Goal: Task Accomplishment & Management: Use online tool/utility

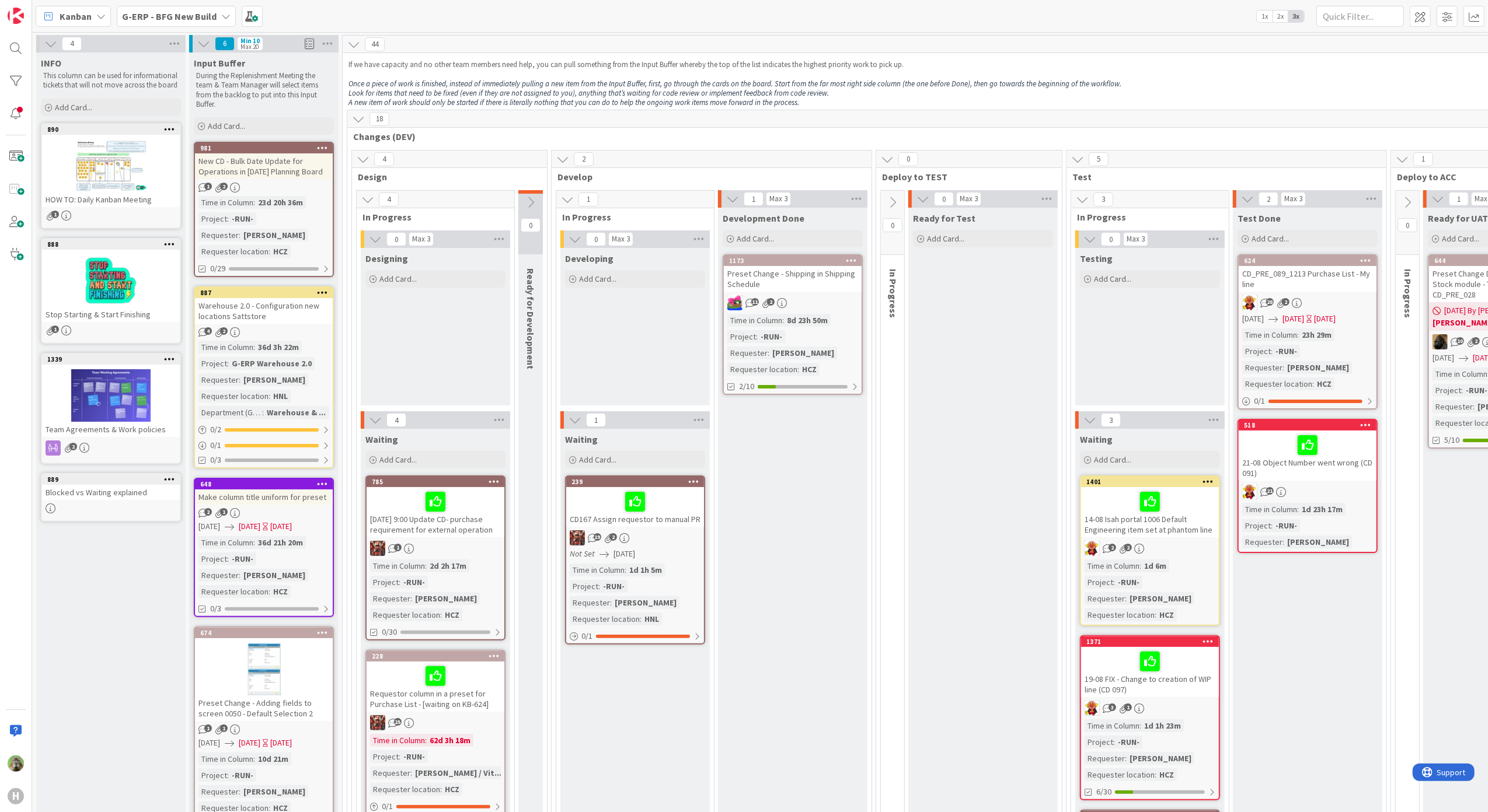
drag, startPoint x: 980, startPoint y: 792, endPoint x: 1044, endPoint y: 782, distance: 64.8
click at [1044, 782] on div "Ready for Test Add Card..." at bounding box center [982, 706] width 149 height 997
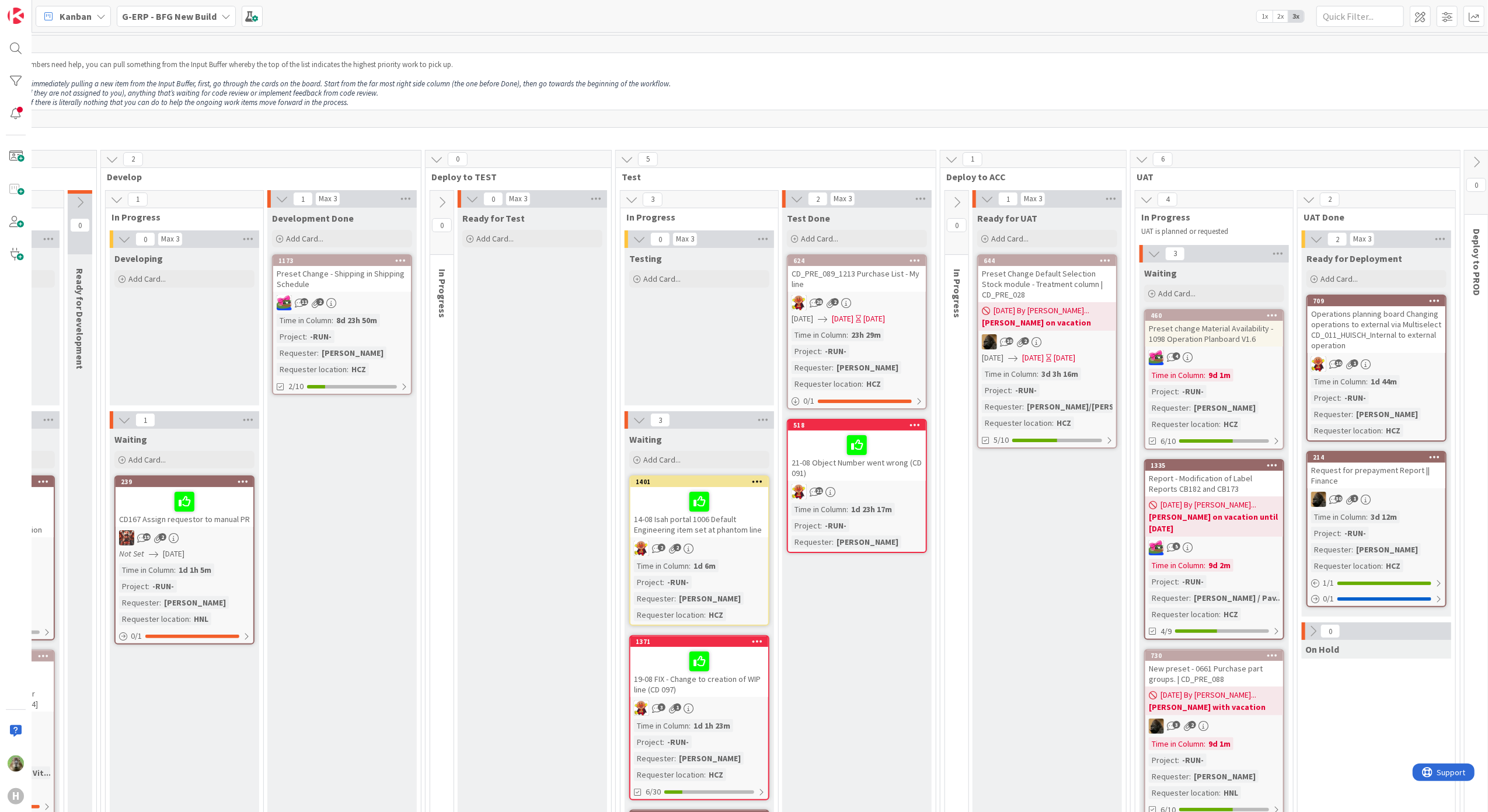
scroll to position [0, 571]
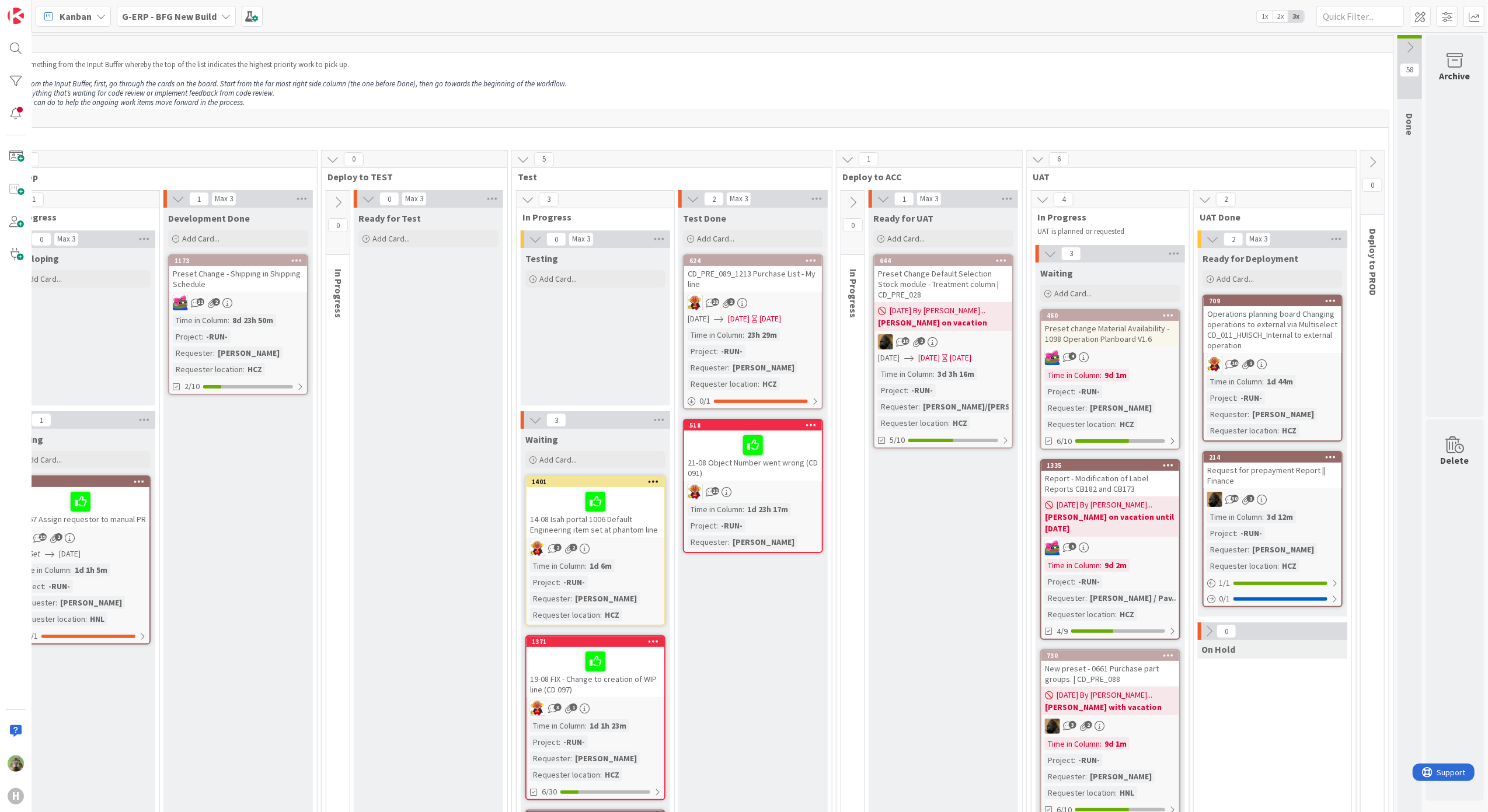
click at [1362, 169] on button at bounding box center [1372, 162] width 23 height 17
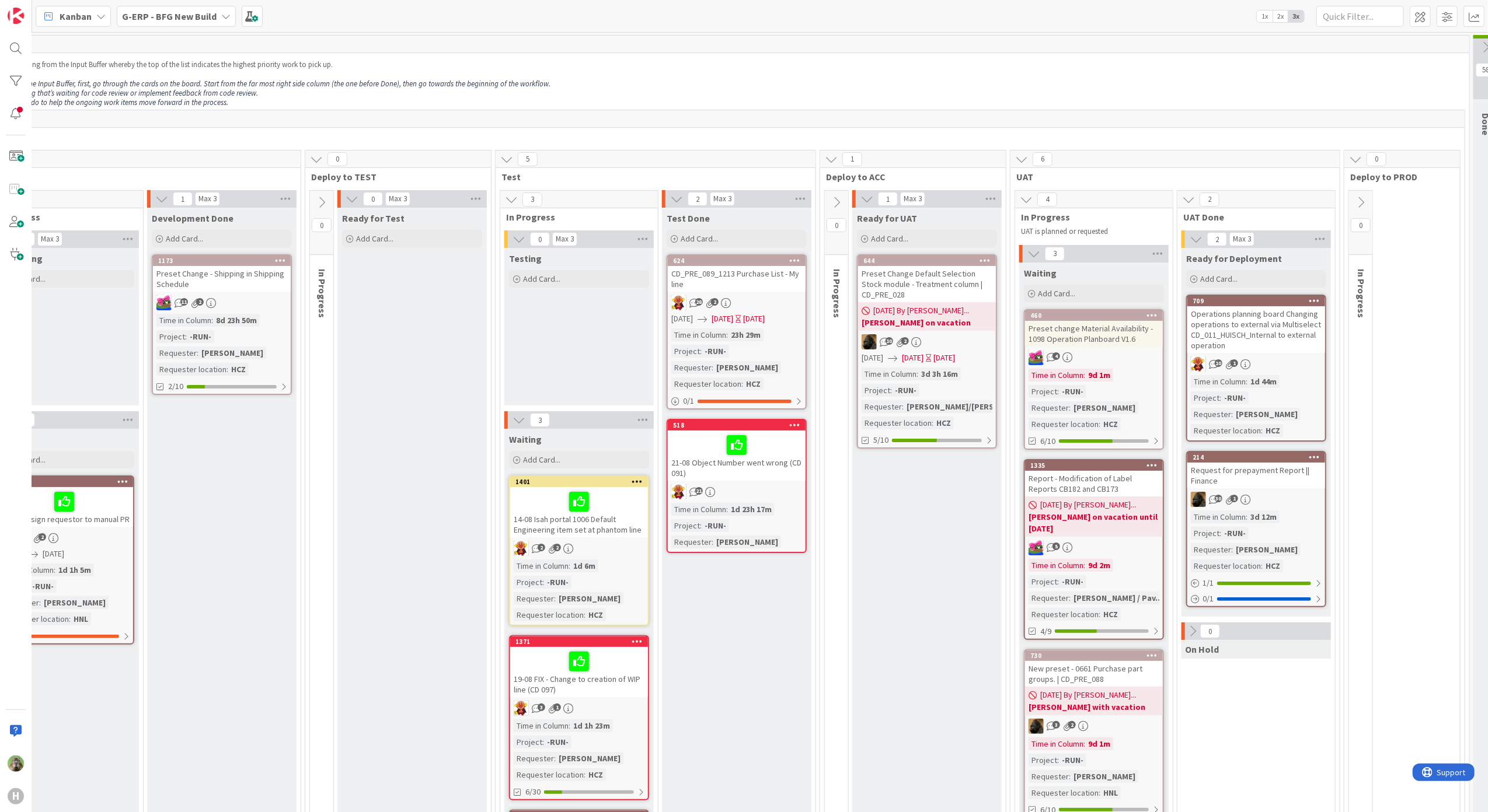
click at [1366, 210] on button at bounding box center [1360, 202] width 23 height 17
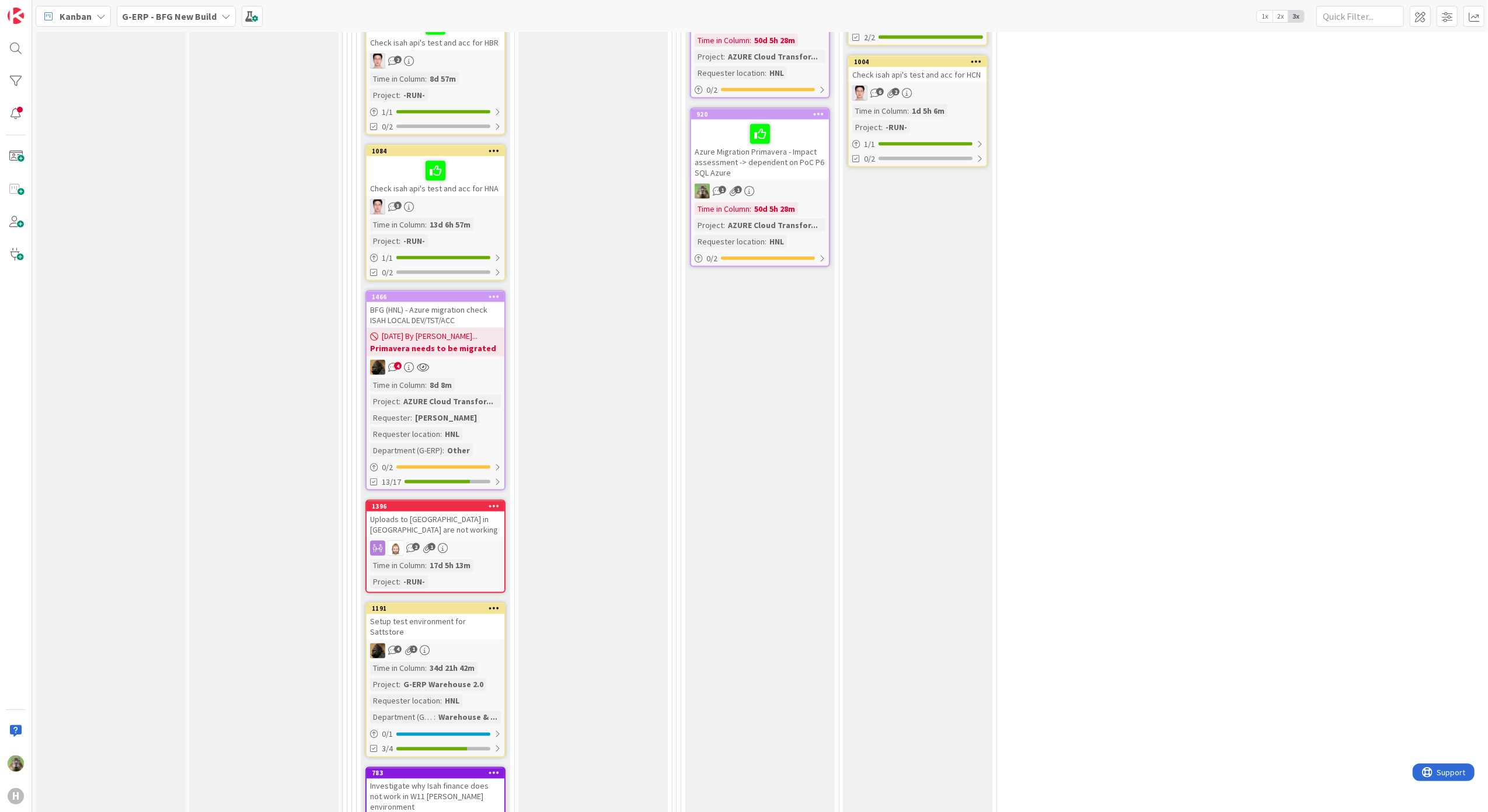
scroll to position [2022, 0]
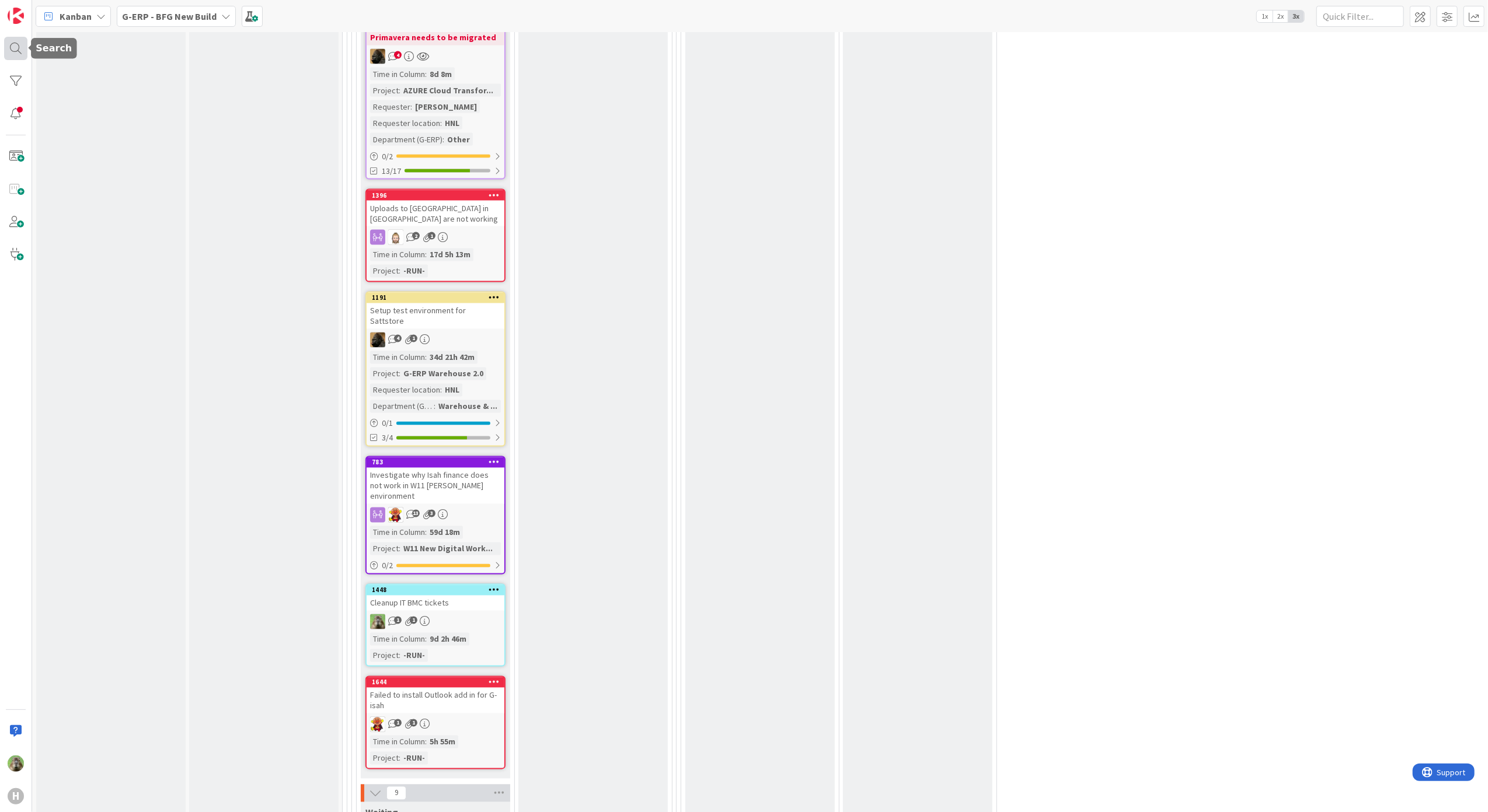
click at [13, 52] on div at bounding box center [15, 48] width 23 height 23
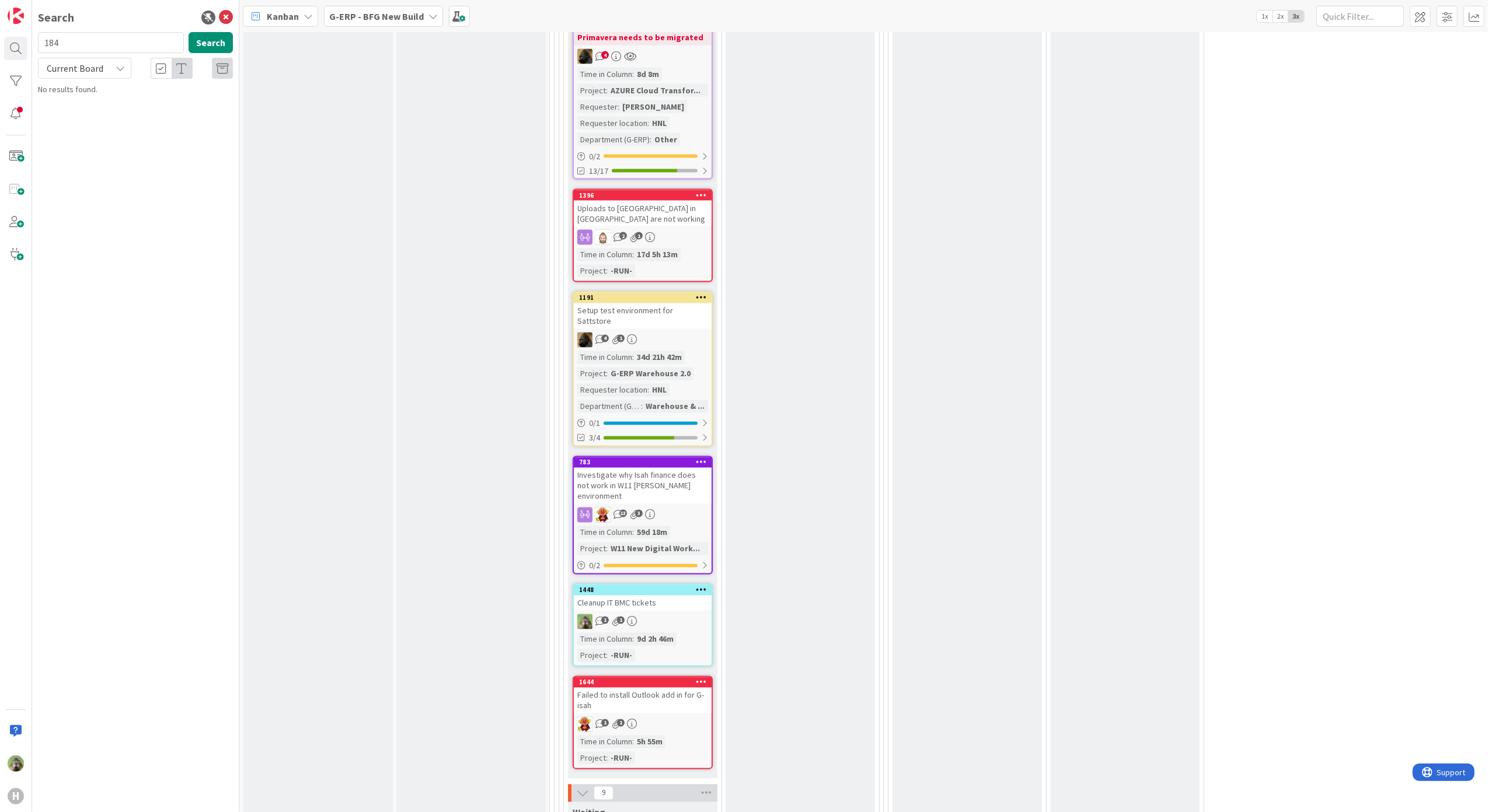
click at [104, 76] on span "Current Board" at bounding box center [75, 68] width 61 height 16
click at [95, 119] on span "All Boards" at bounding box center [105, 117] width 121 height 17
click at [110, 62] on div "All Boards" at bounding box center [84, 68] width 93 height 21
click at [84, 96] on span "Current Board" at bounding box center [105, 96] width 121 height 17
click at [162, 70] on icon at bounding box center [161, 68] width 10 height 12
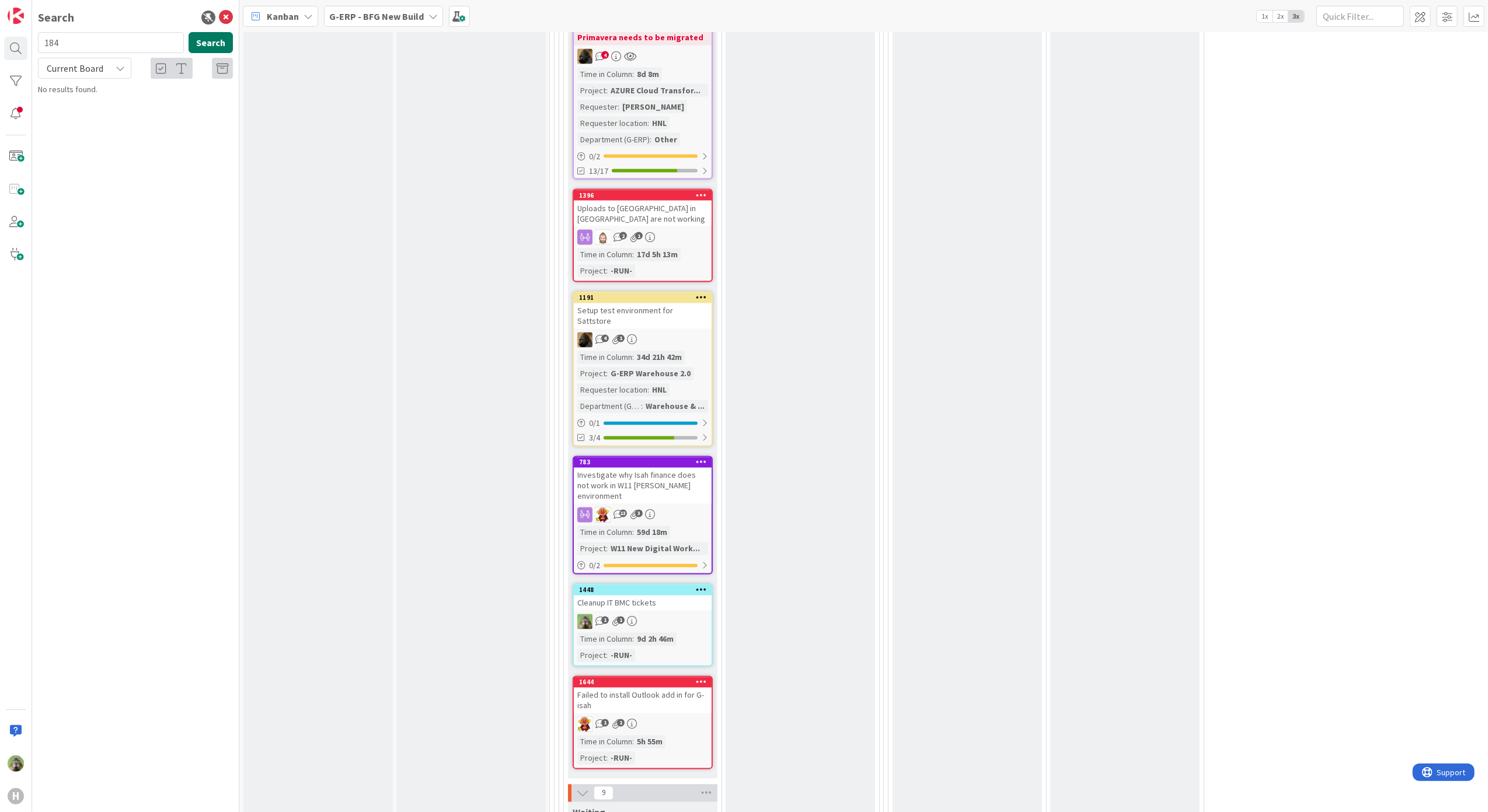
click at [211, 47] on button "Search" at bounding box center [211, 43] width 45 height 21
click at [117, 31] on div "Search 184 Search Current Board Current Board All Boards No results found." at bounding box center [135, 406] width 207 height 812
drag, startPoint x: 117, startPoint y: 31, endPoint x: 91, endPoint y: 43, distance: 28.6
click at [91, 43] on input "184" at bounding box center [110, 43] width 146 height 21
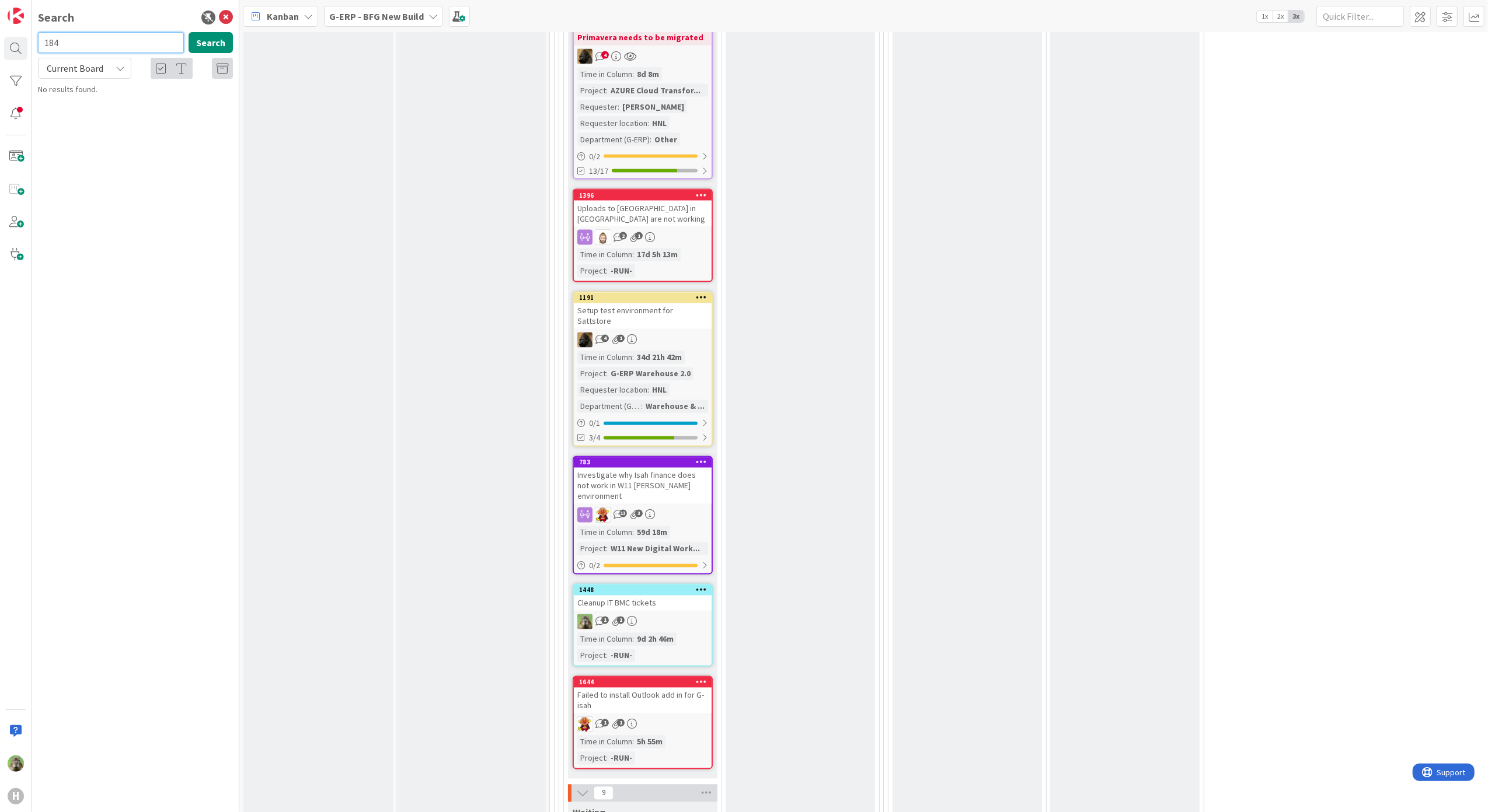
click at [91, 43] on input "184" at bounding box center [110, 43] width 146 height 21
type input "184"
click at [97, 70] on span "Current Board" at bounding box center [75, 68] width 56 height 12
click at [91, 119] on span "All Boards" at bounding box center [105, 117] width 121 height 17
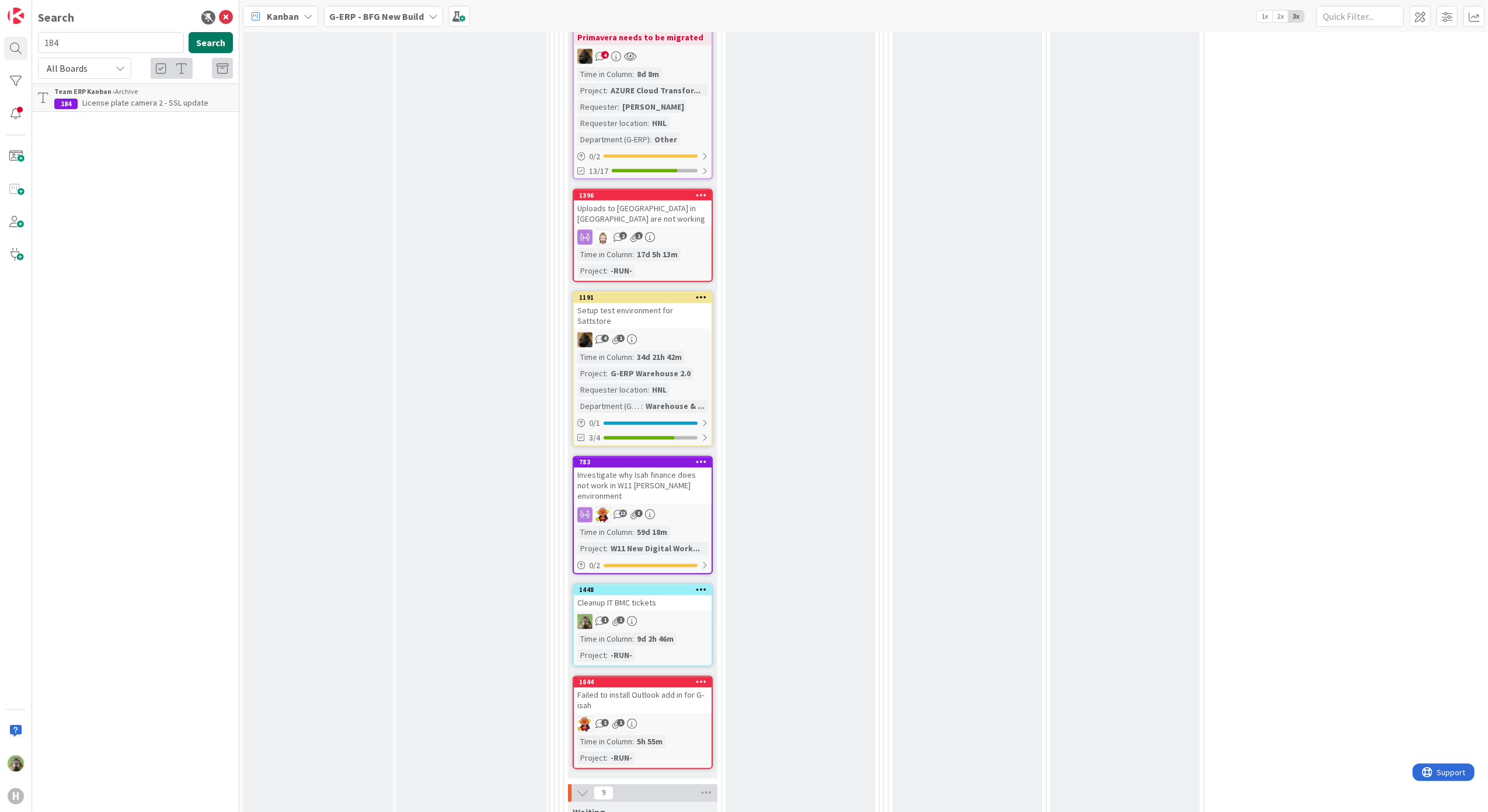
click at [203, 49] on button "Search" at bounding box center [211, 43] width 45 height 21
click at [227, 16] on icon at bounding box center [226, 17] width 14 height 14
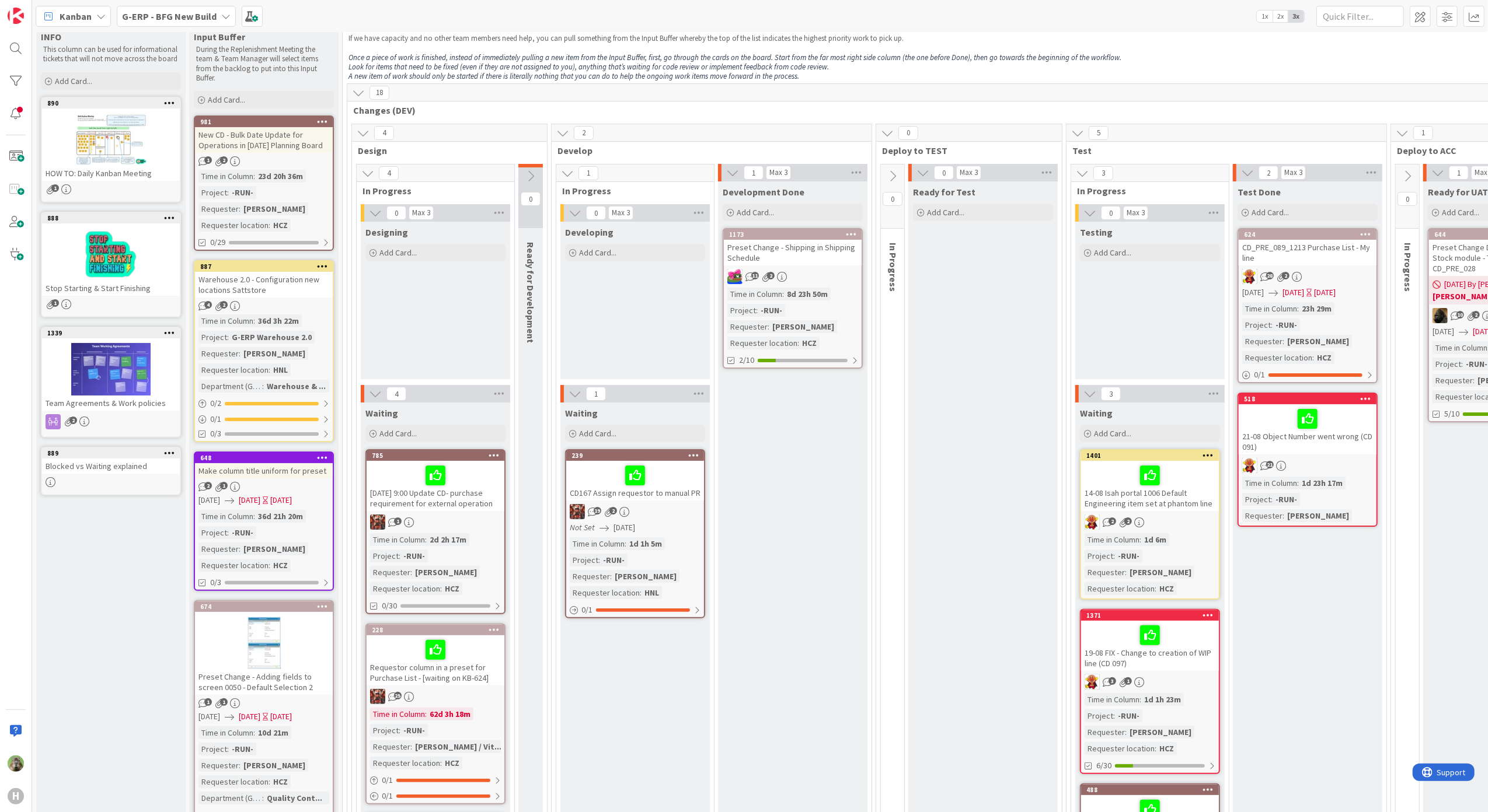
scroll to position [0, 0]
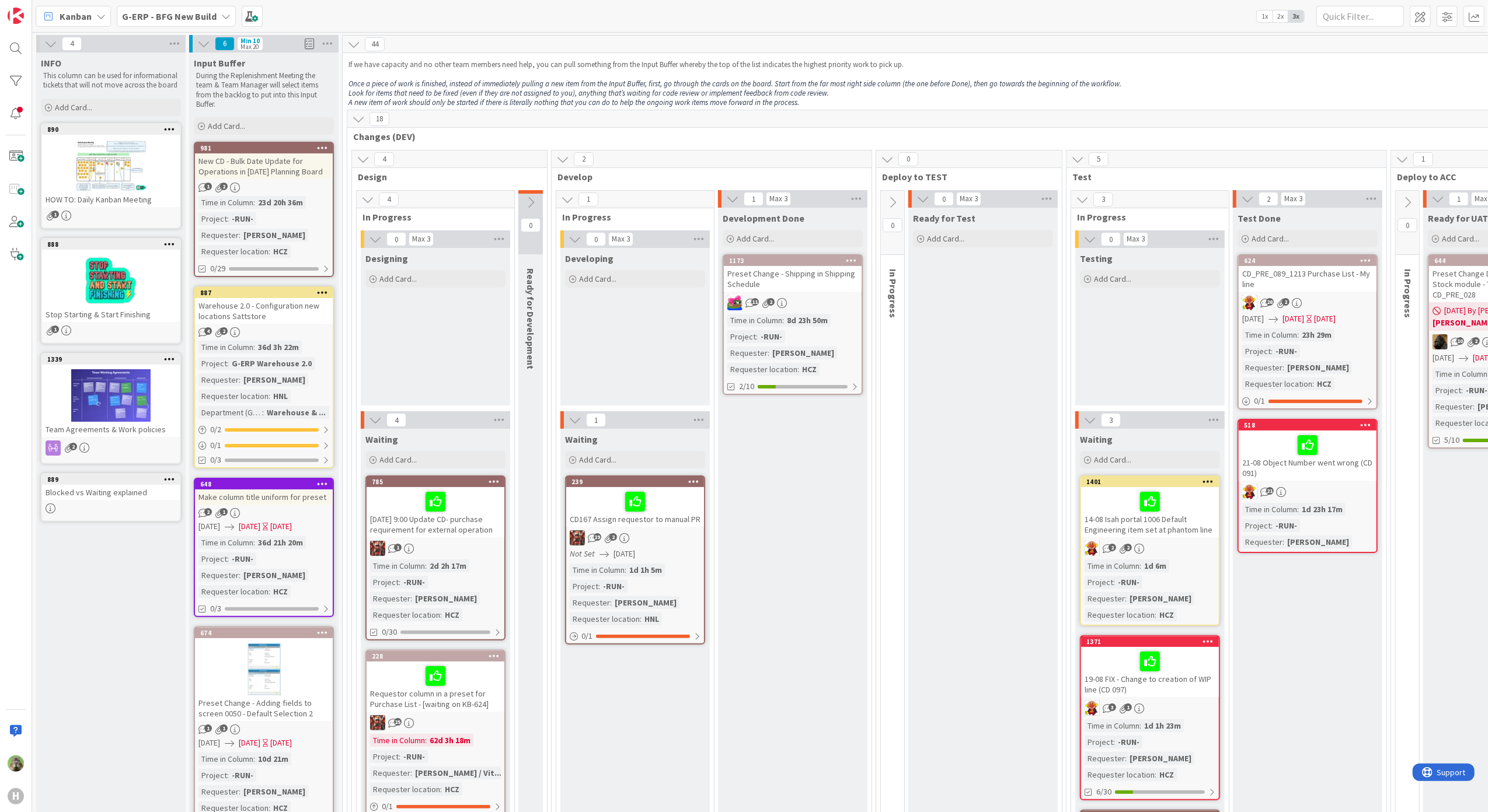
click at [160, 10] on b "G-ERP - BFG New Build" at bounding box center [169, 16] width 95 height 12
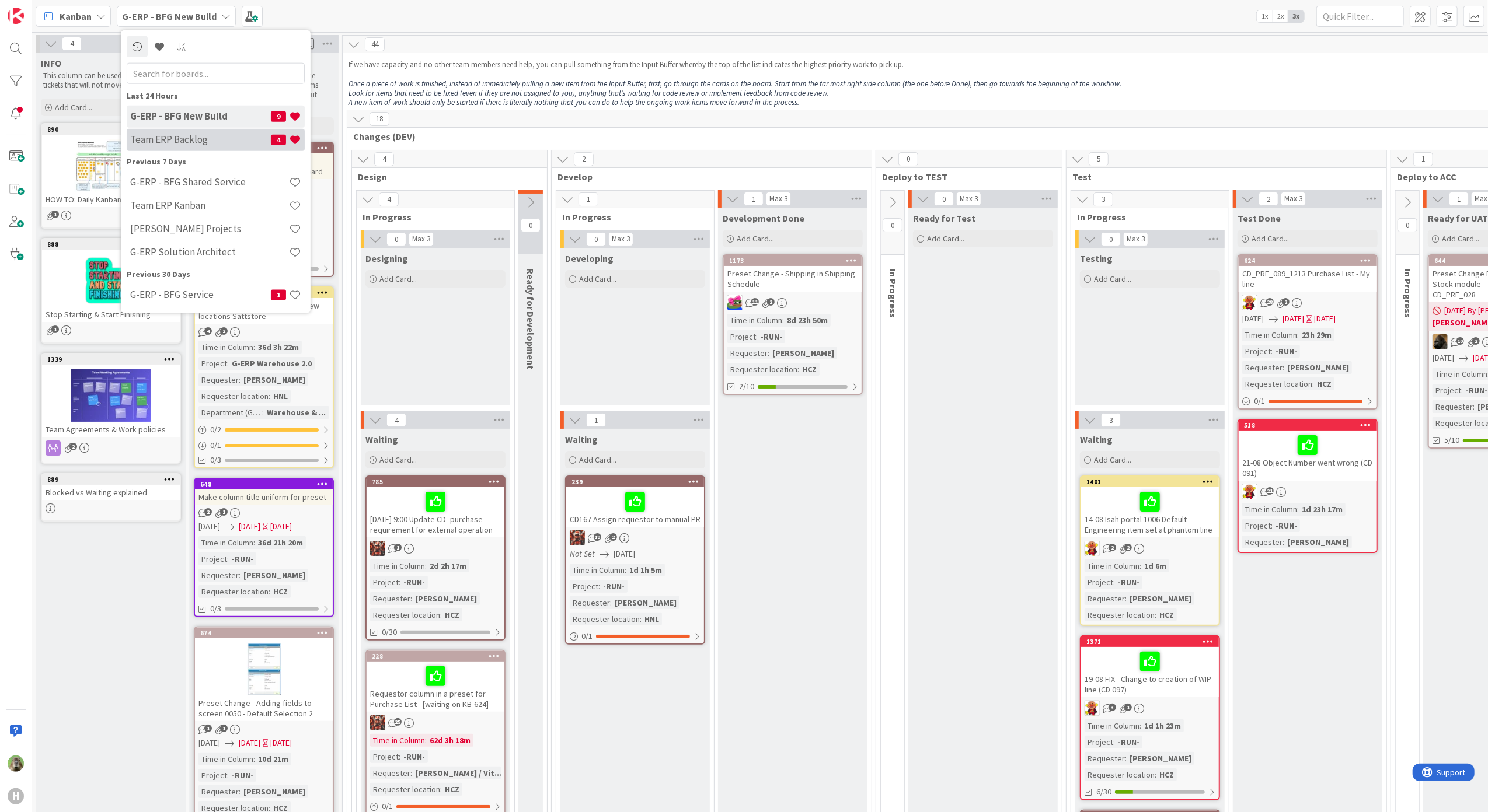
click at [185, 135] on h4 "Team ERP Backlog" at bounding box center [201, 139] width 141 height 12
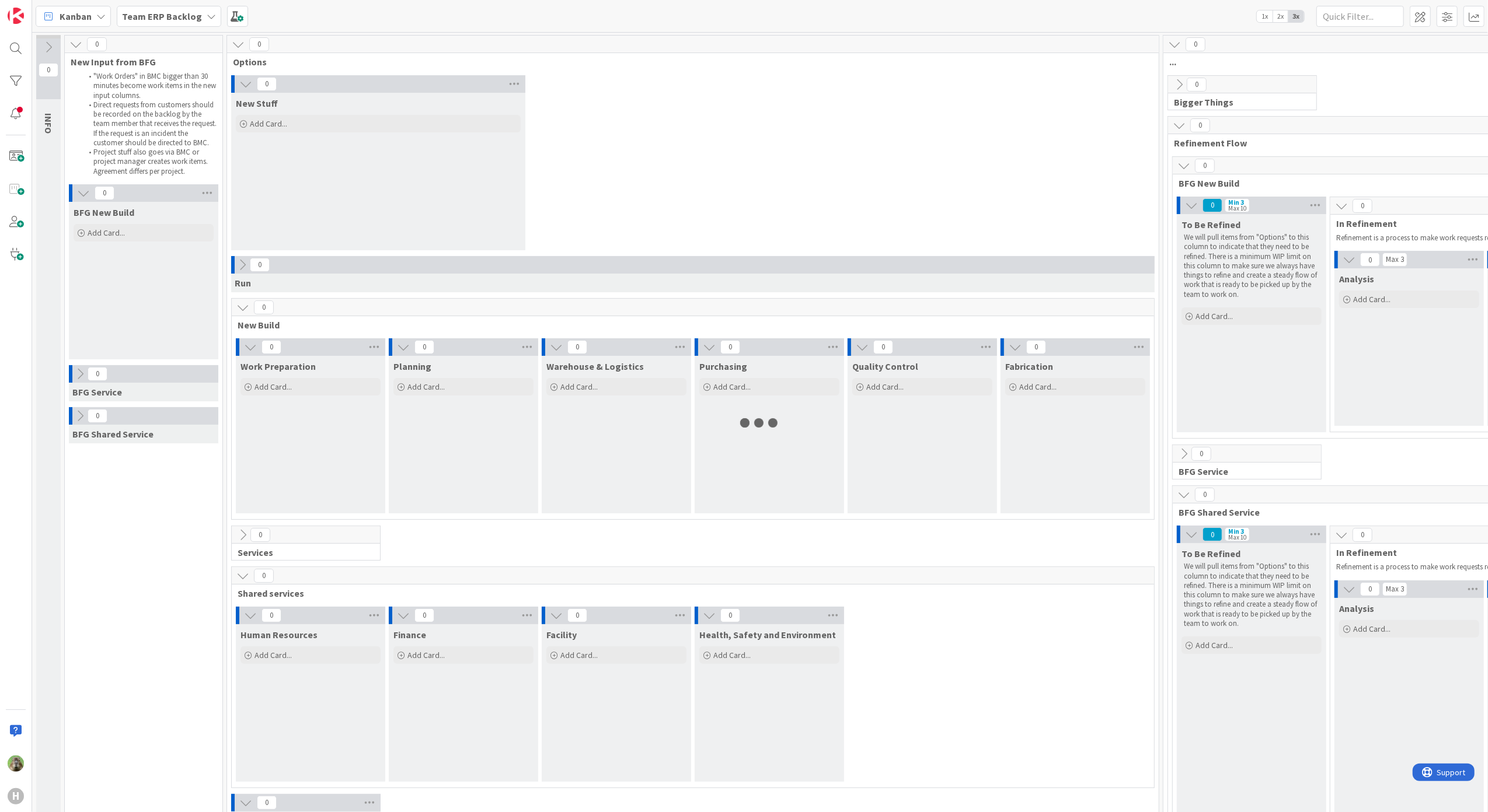
click at [651, 171] on div "0 New Stuff Add Card..." at bounding box center [692, 165] width 927 height 181
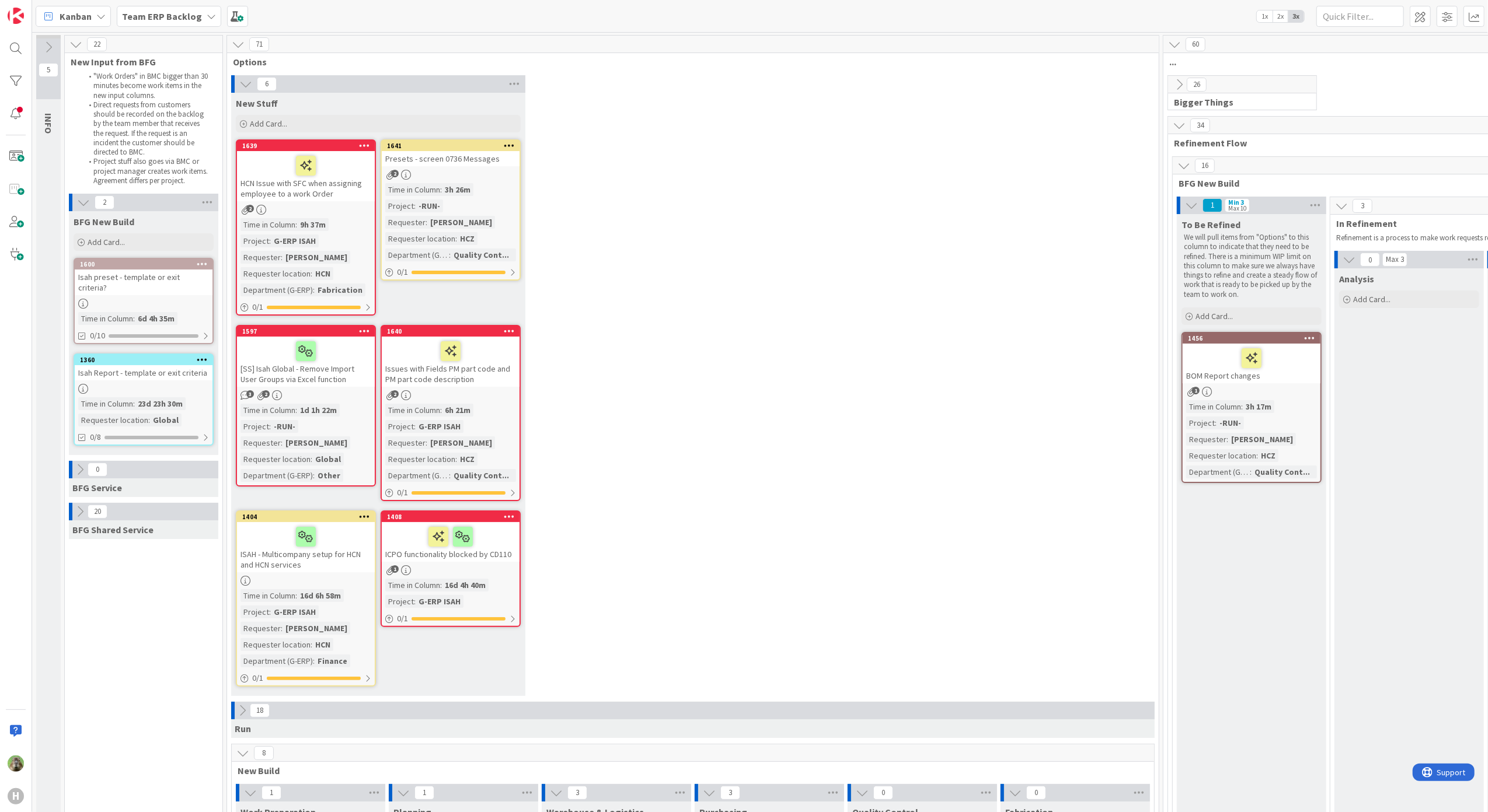
click at [482, 374] on div "Issues with Fields PM part code and PM part code description" at bounding box center [450, 362] width 138 height 50
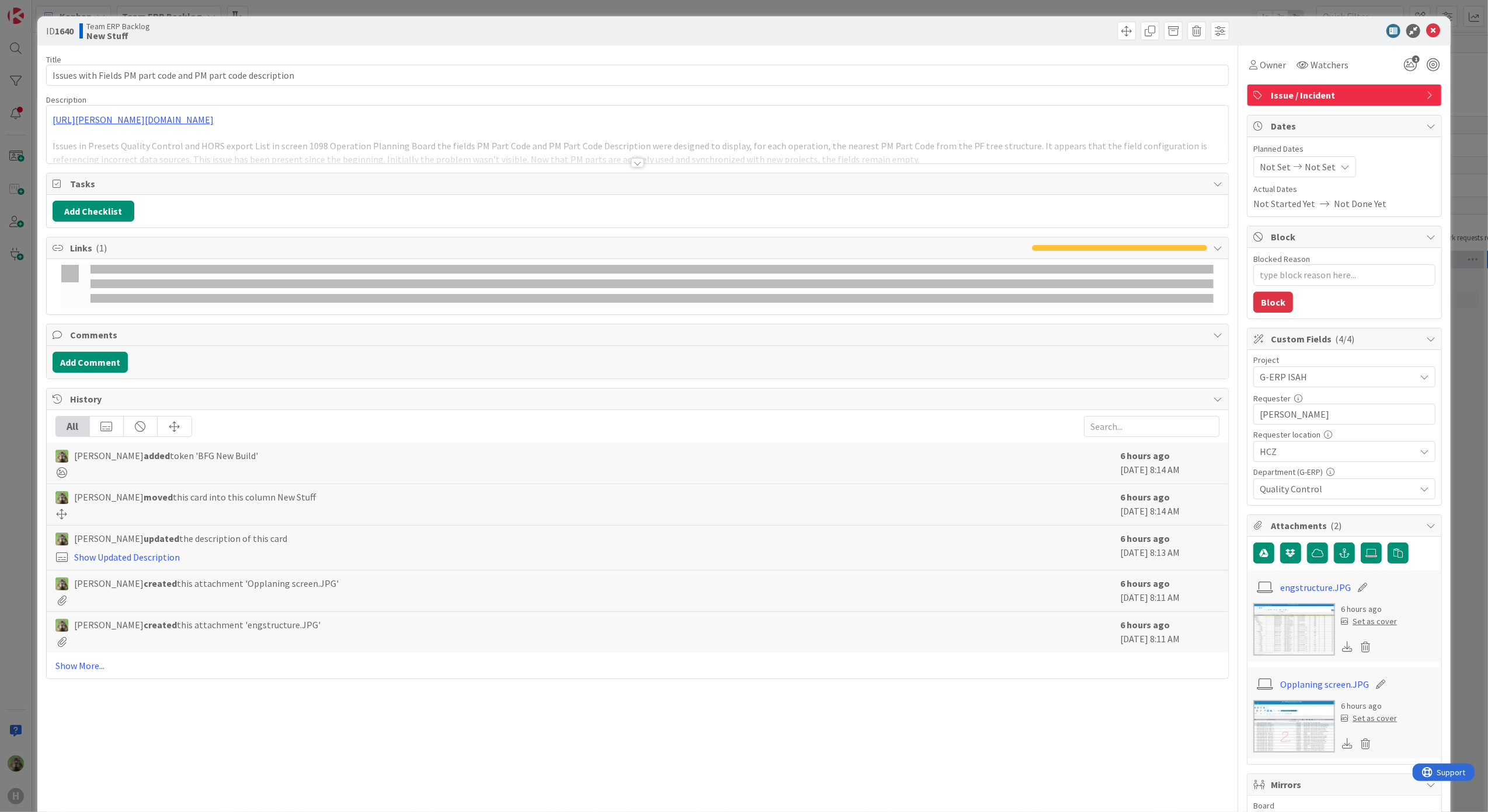
click at [12, 428] on div "ID 1640 Team ERP Backlog New Stuff Title 60 / 128 Issues with Fields PM part co…" at bounding box center [744, 406] width 1488 height 812
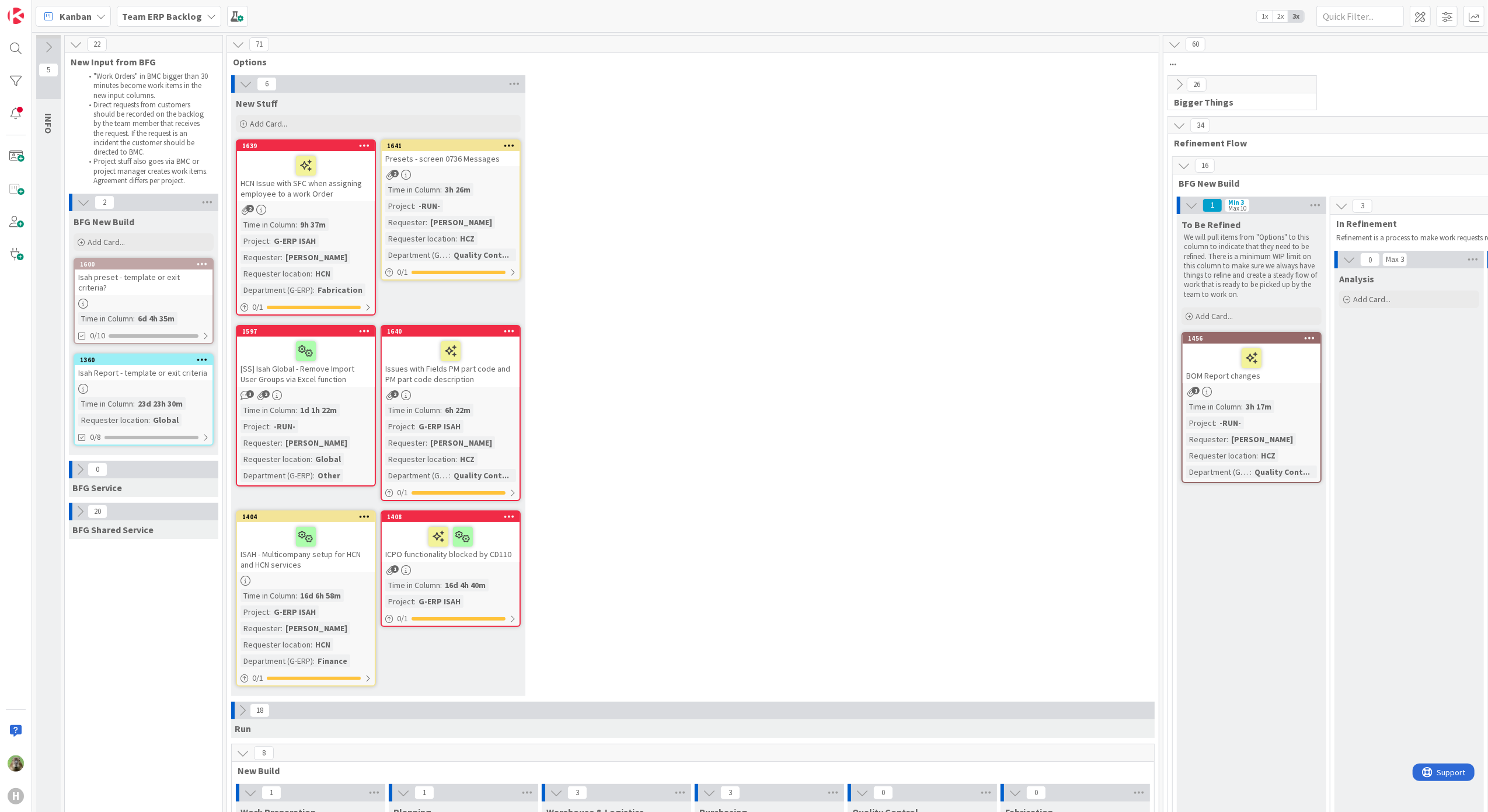
click at [507, 381] on div "Issues with Fields PM part code and PM part code description" at bounding box center [450, 362] width 138 height 50
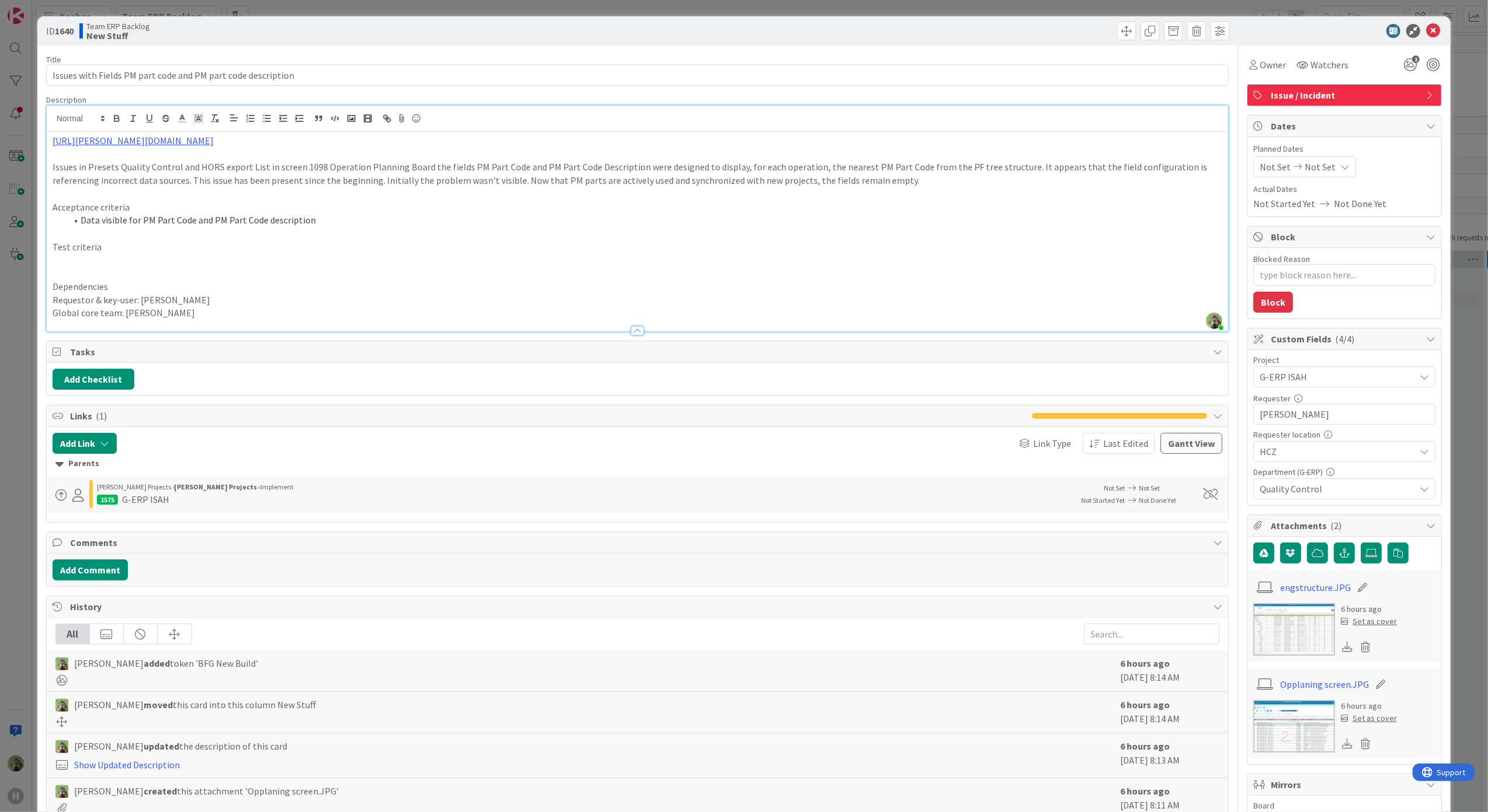
click at [787, 113] on div "[PERSON_NAME] just joined [URL][PERSON_NAME][DOMAIN_NAME] Issues in Presets Qua…" at bounding box center [637, 219] width 1182 height 226
click at [1388, 383] on span "G-ERP ISAH" at bounding box center [1334, 376] width 149 height 16
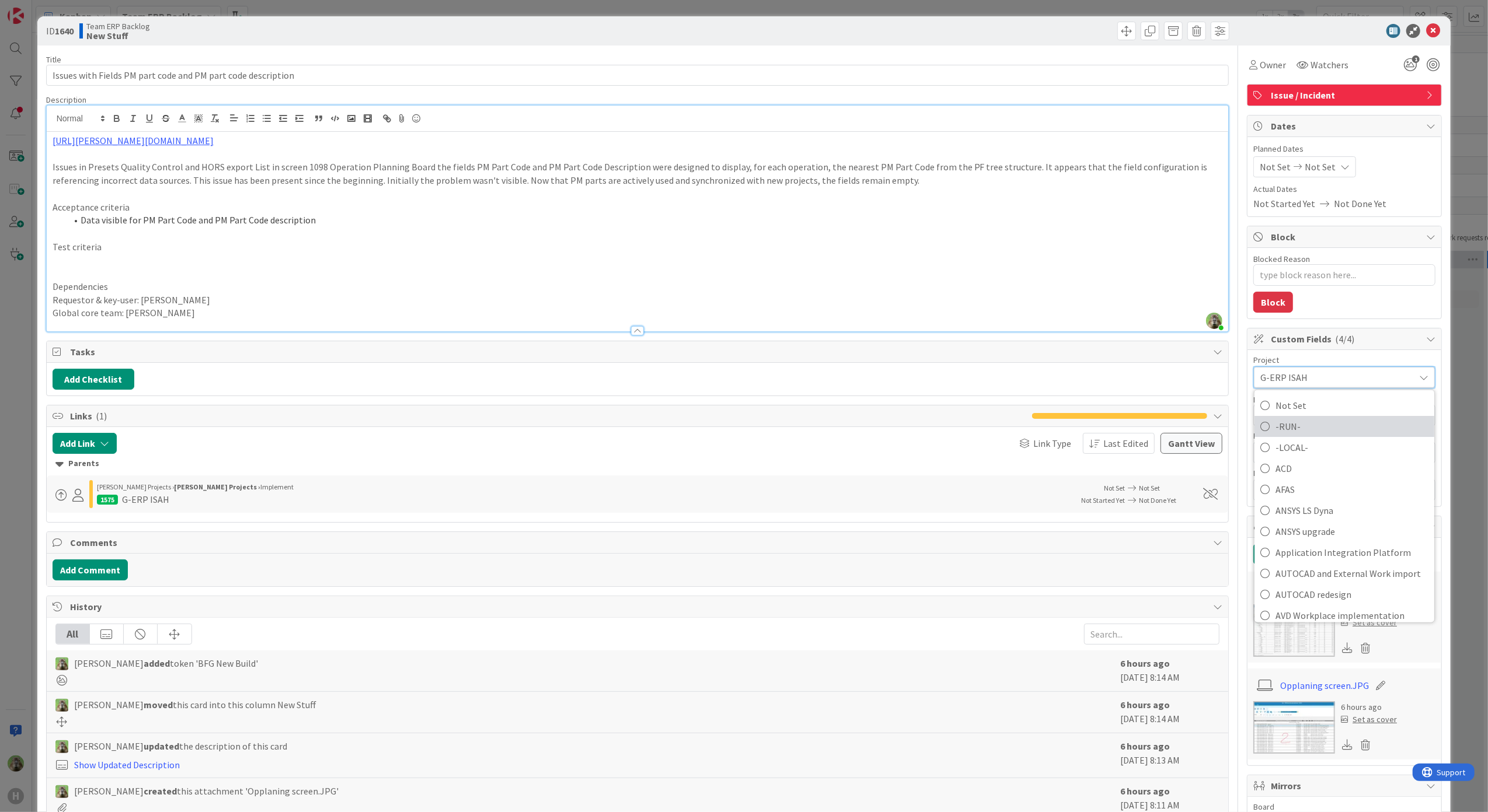
click at [1362, 418] on link "-RUN-" at bounding box center [1344, 426] width 180 height 21
type textarea "x"
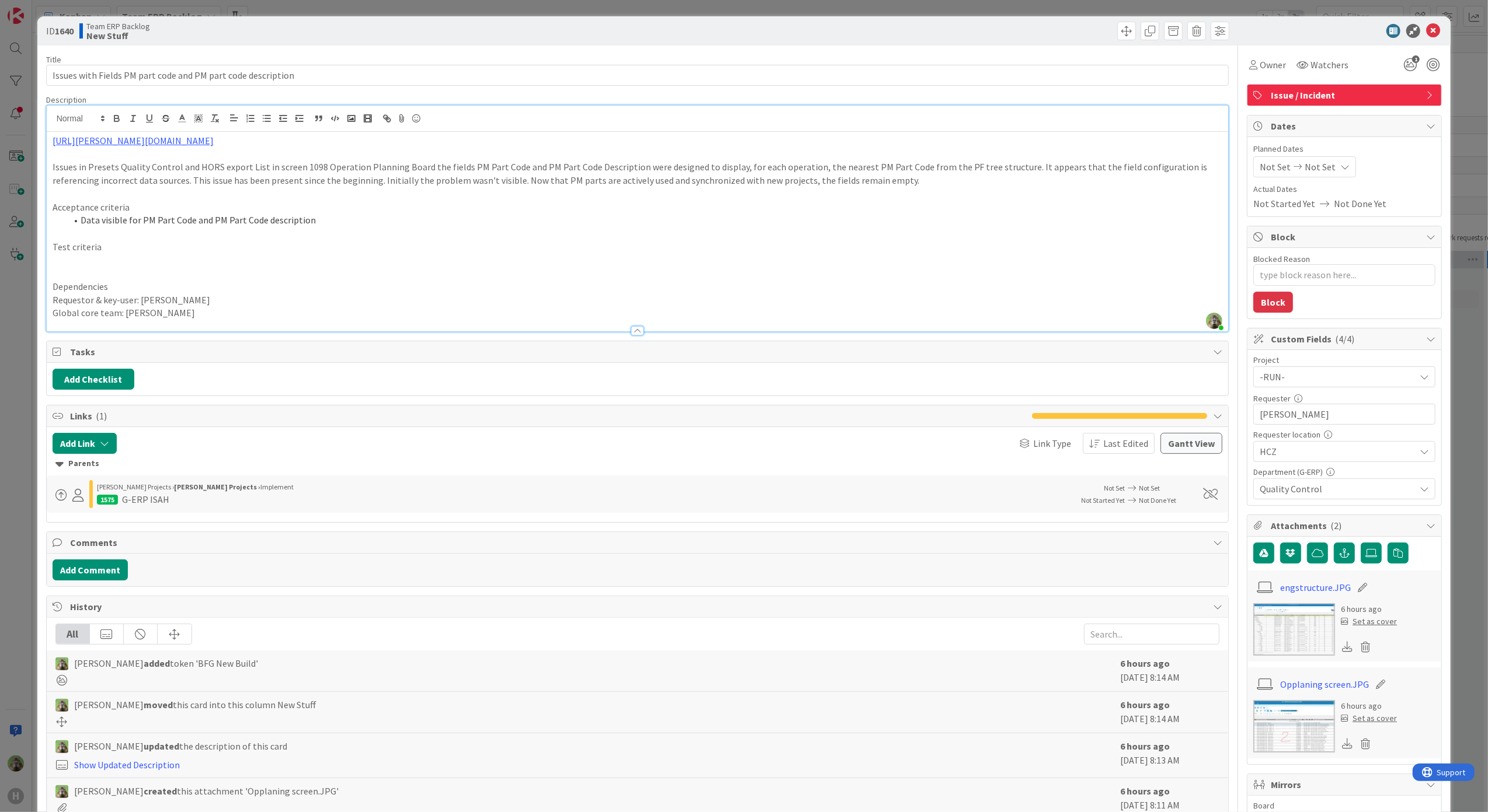
click at [1, 397] on div "ID 1640 Team ERP Backlog New Stuff Title 60 / 128 Issues with Fields PM part co…" at bounding box center [744, 406] width 1488 height 812
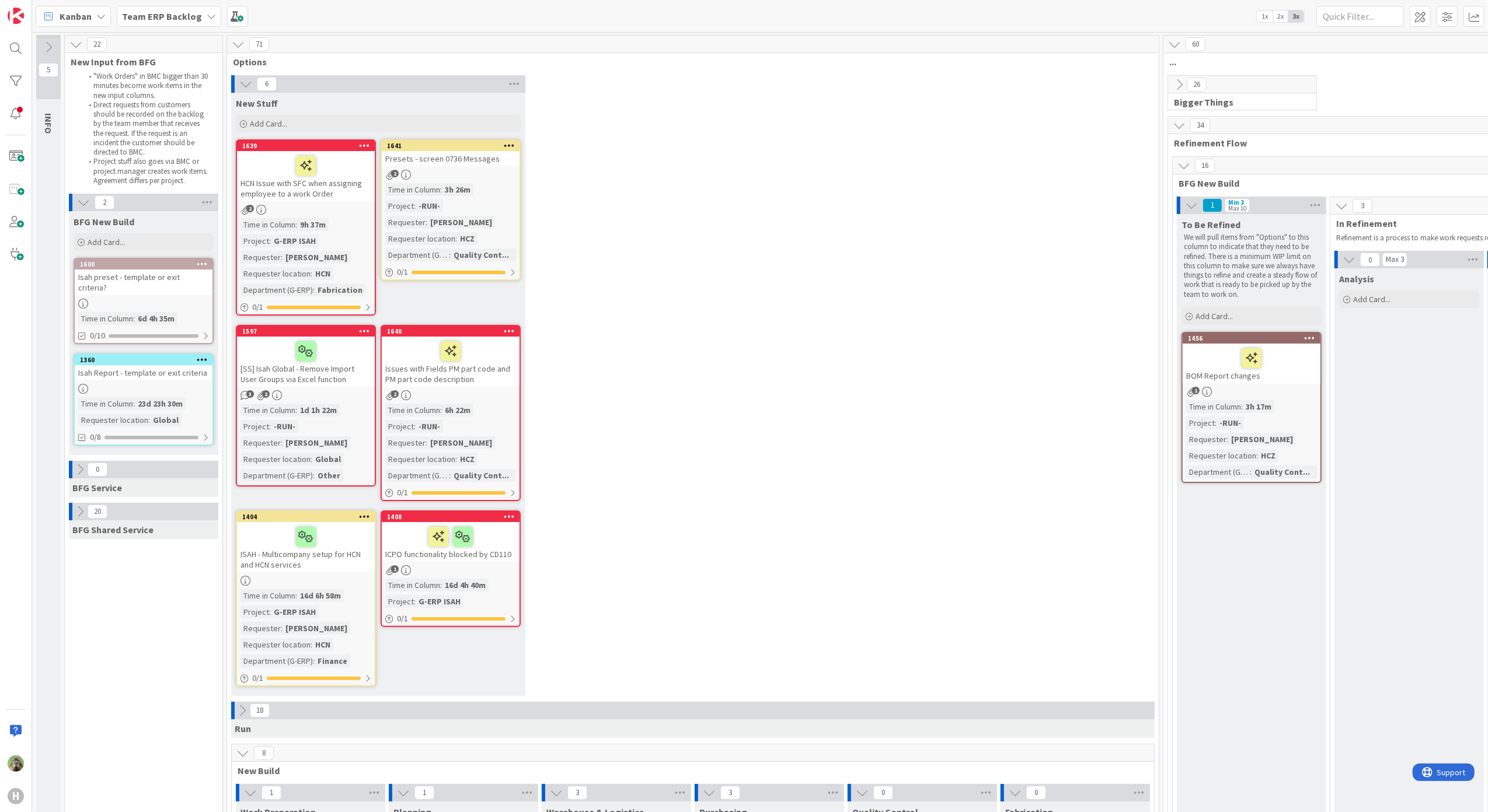
click at [578, 269] on div "6 New Stuff Add Card... 1641 Presets - screen 0736 Messages 2 Time in Column : …" at bounding box center [692, 388] width 927 height 627
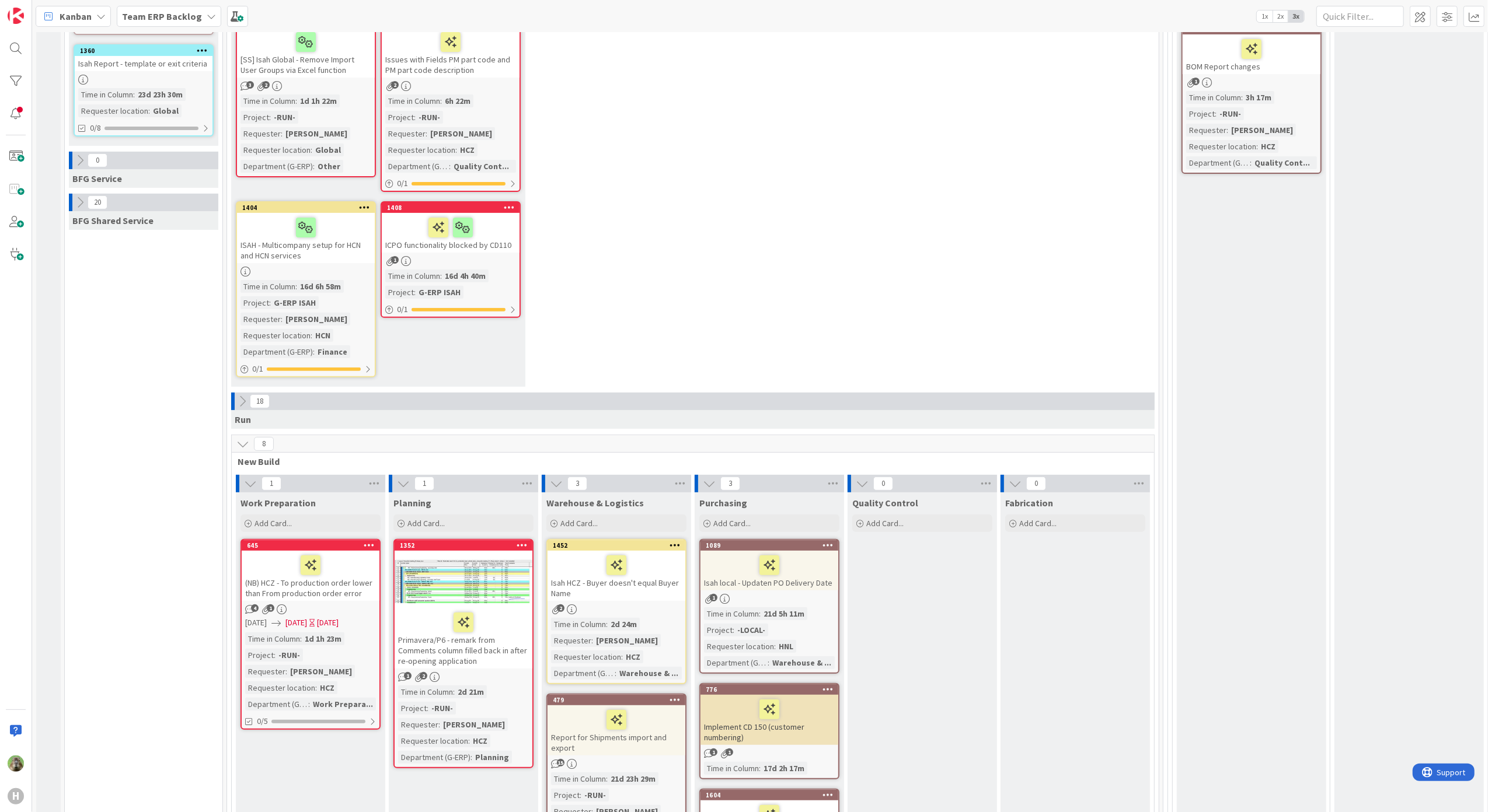
scroll to position [311, 0]
click at [811, 217] on div "6 New Stuff Add Card... 1641 Presets - screen 0736 Messages 2 Time in Column : …" at bounding box center [692, 77] width 927 height 627
click at [609, 208] on div "6 New Stuff Add Card... 1641 Presets - screen 0736 Messages 2 Time in Column : …" at bounding box center [692, 77] width 927 height 627
click at [1004, 268] on div "6 New Stuff Add Card... 1641 Presets - screen 0736 Messages 2 Time in Column : …" at bounding box center [692, 77] width 927 height 627
click at [715, 280] on div "6 New Stuff Add Card... 1641 Presets - screen 0736 Messages 2 Time in Column : …" at bounding box center [692, 77] width 927 height 627
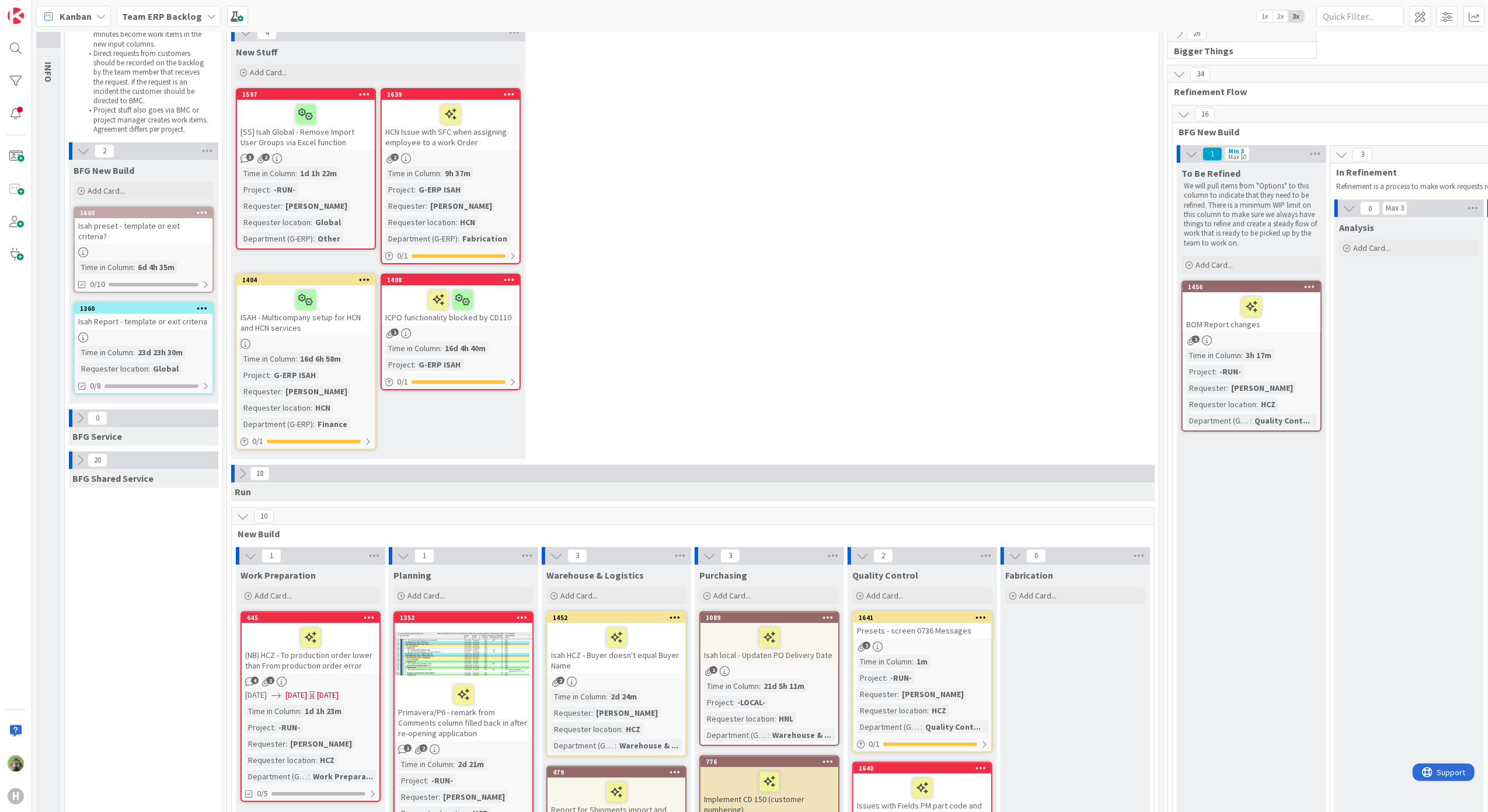
scroll to position [0, 0]
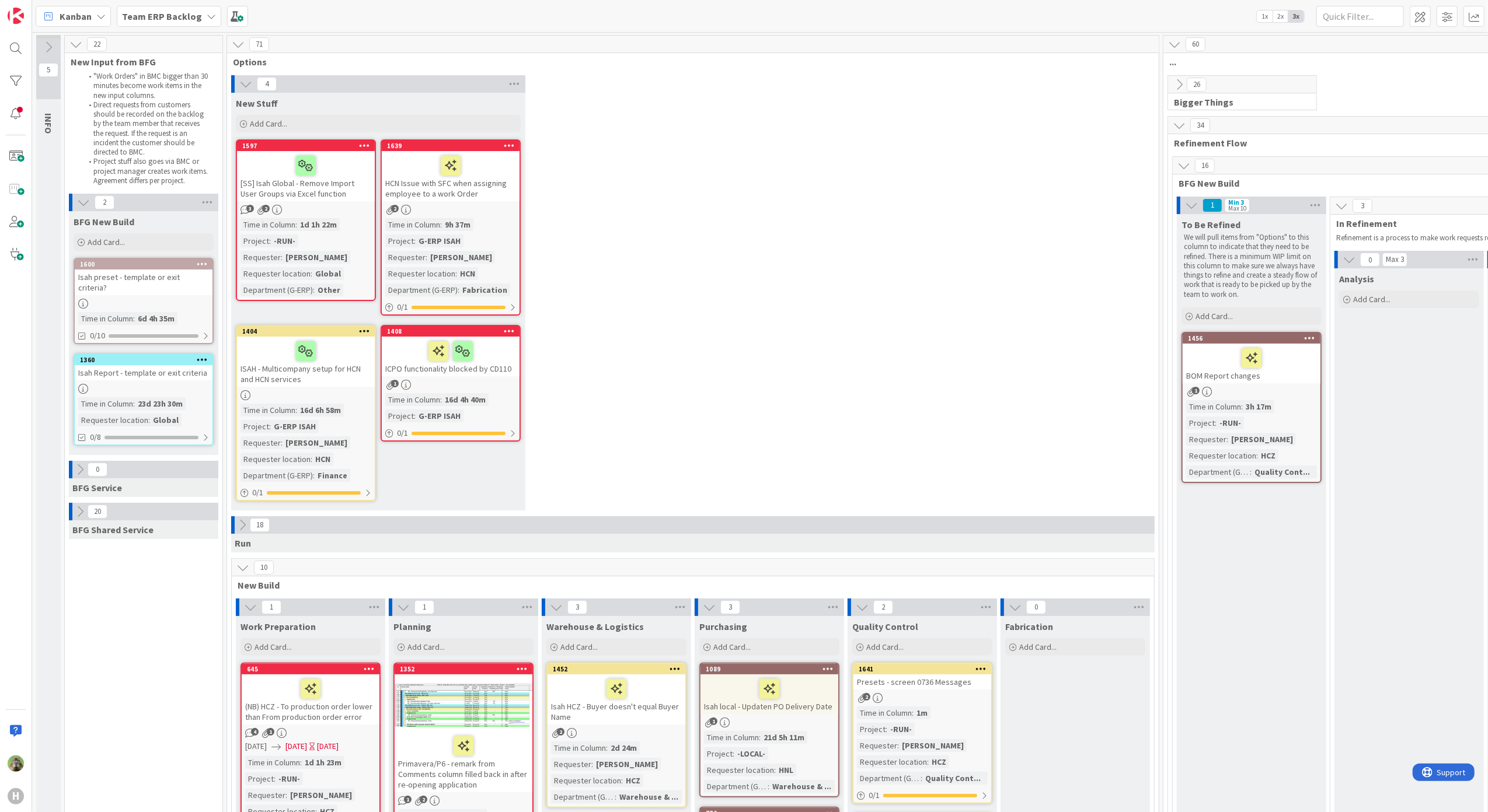
click at [851, 215] on div "4 New Stuff Add Card... 1639 HCN Issue with SFC when assigning employee to a wo…" at bounding box center [692, 296] width 927 height 441
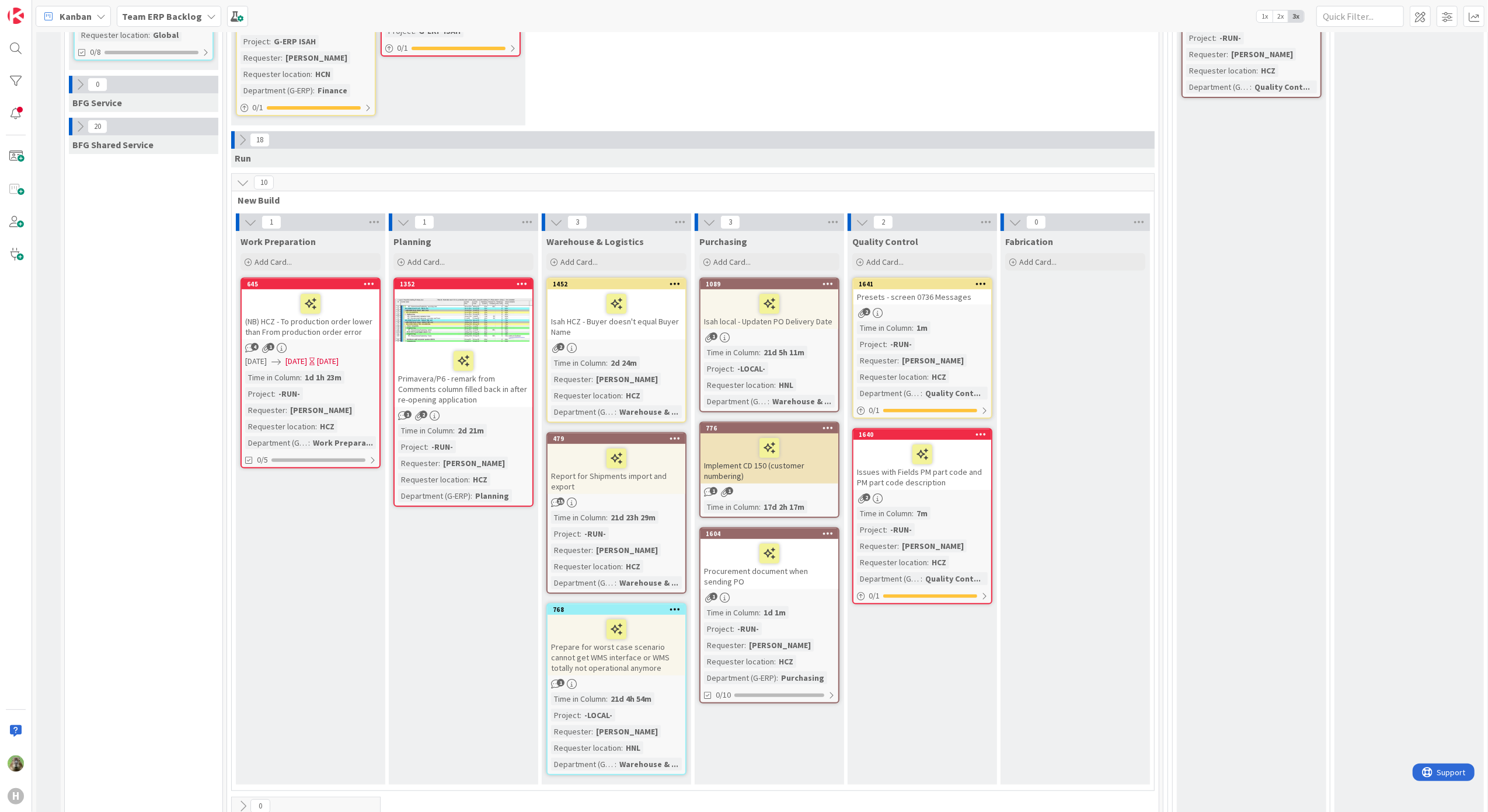
scroll to position [467, 0]
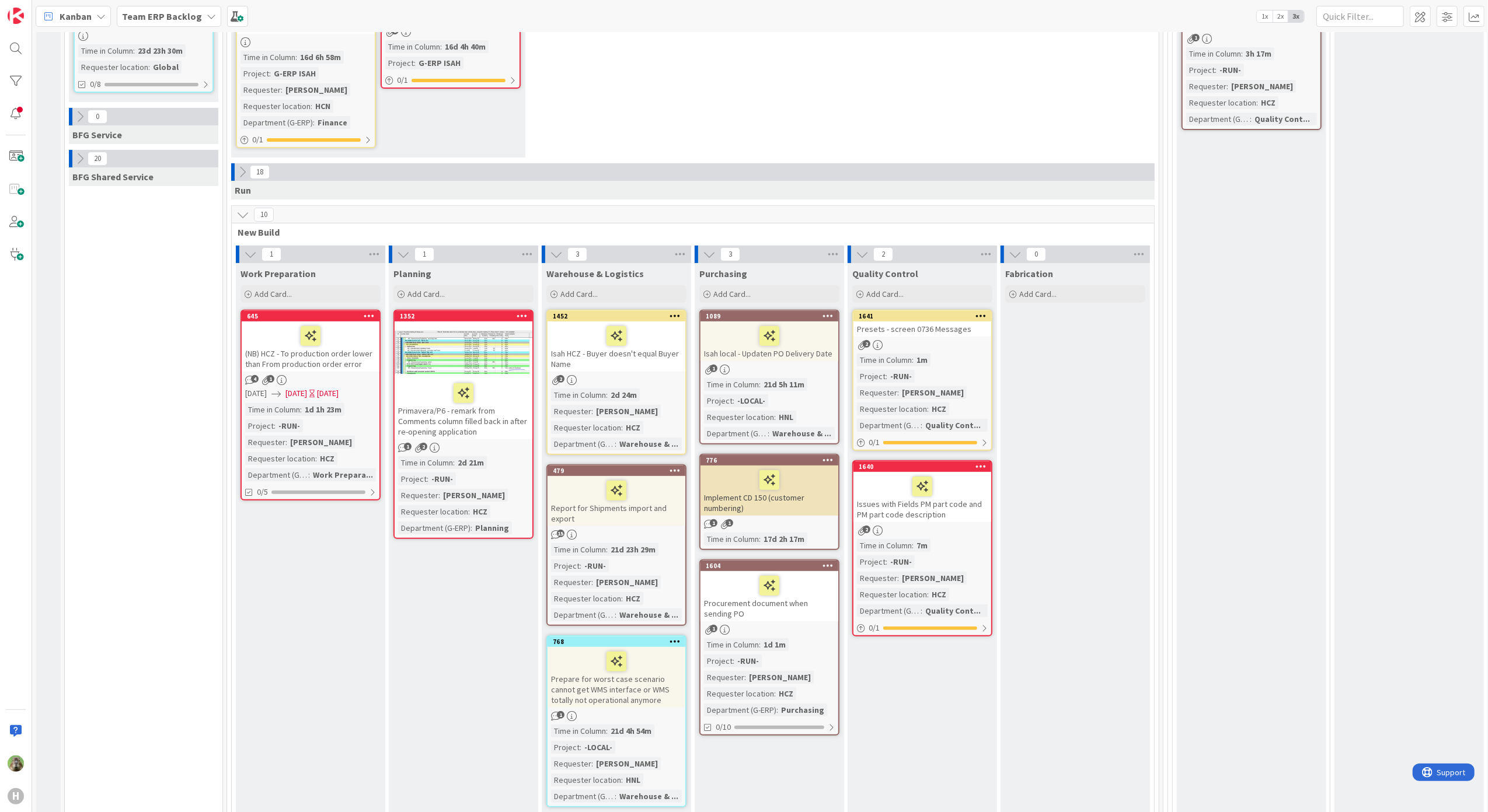
scroll to position [388, 0]
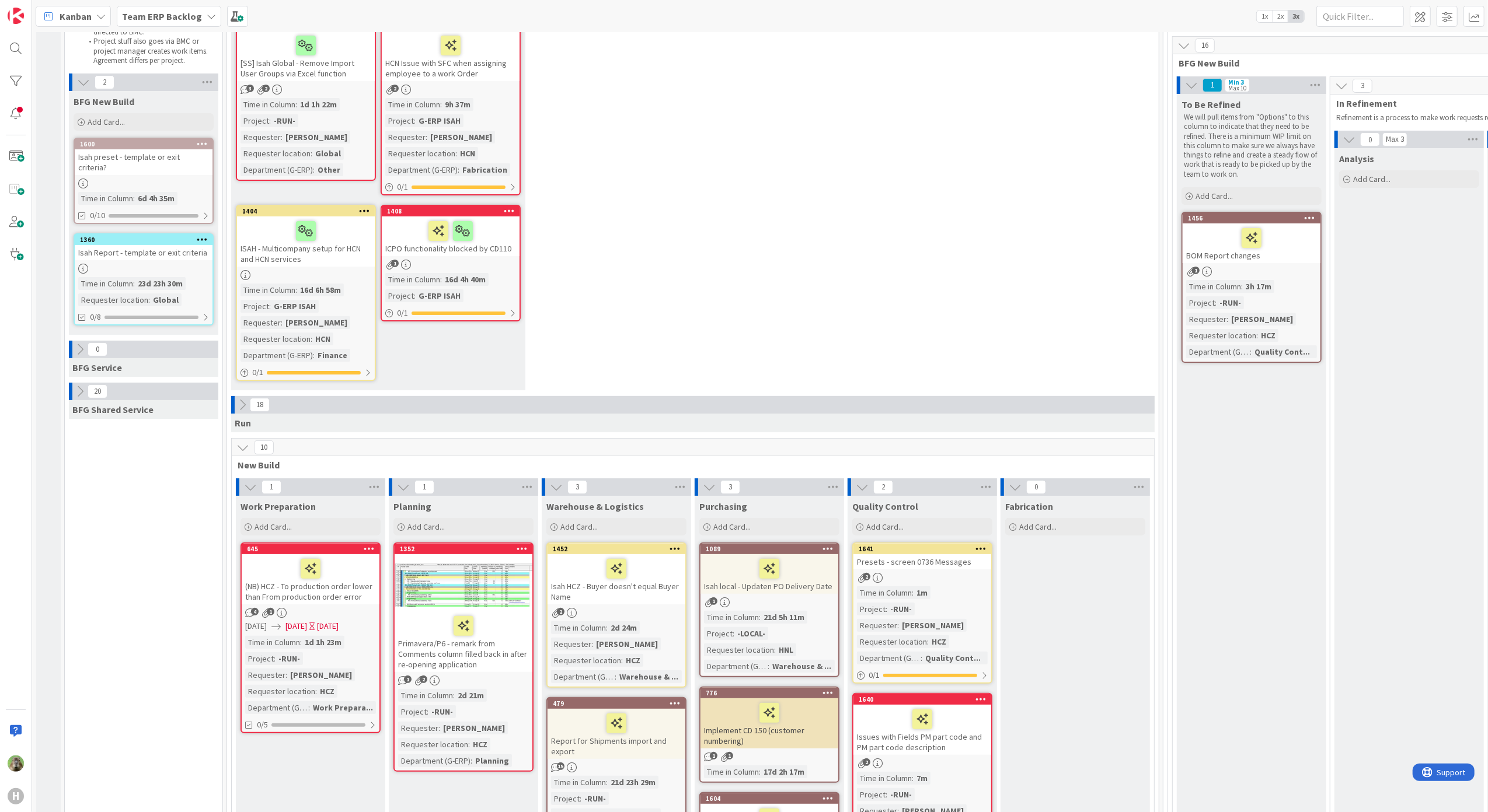
scroll to position [0, 0]
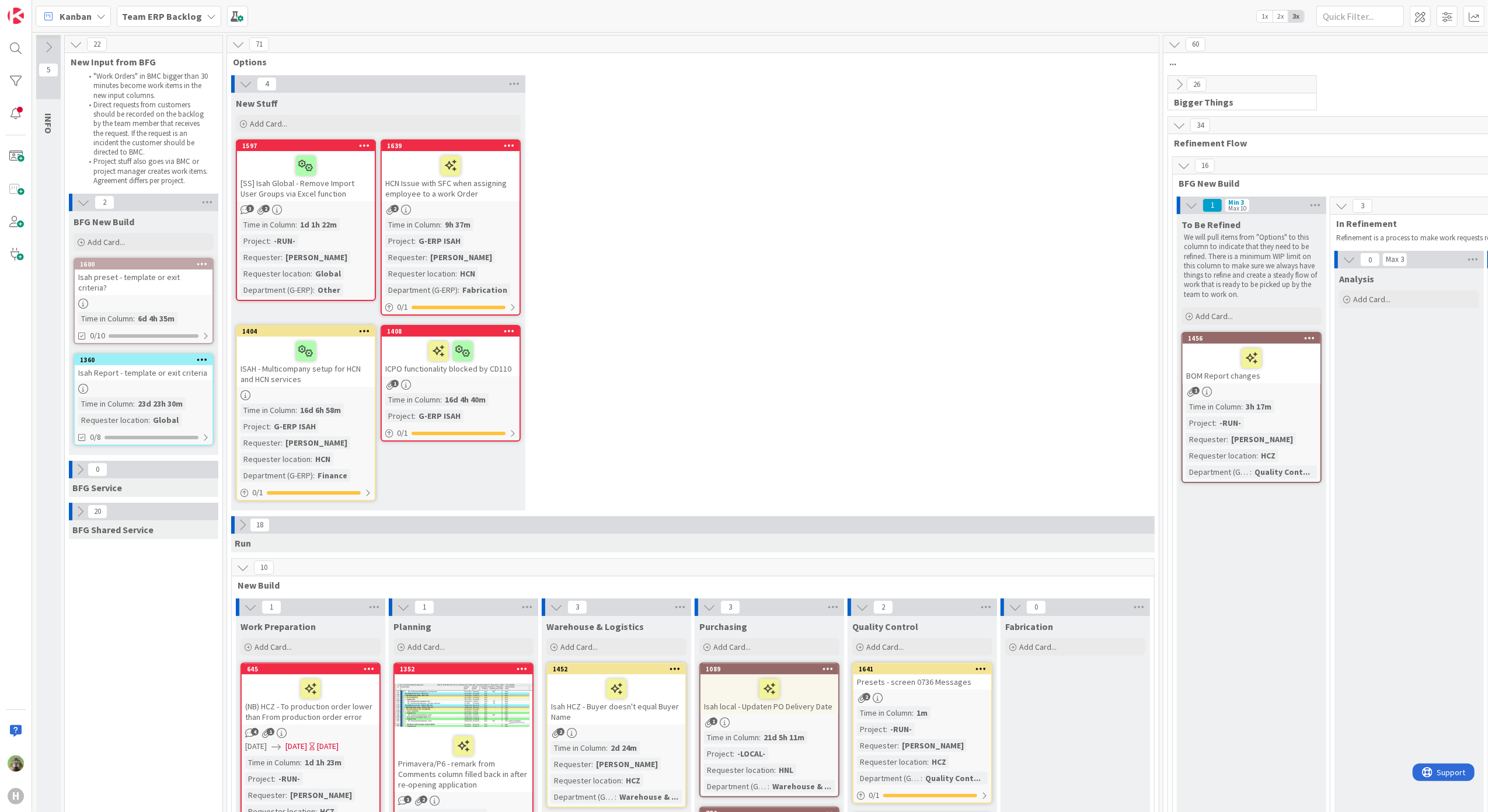
click at [843, 125] on div "4 New Stuff Add Card... 1639 HCN Issue with SFC when assigning employee to a wo…" at bounding box center [692, 296] width 927 height 441
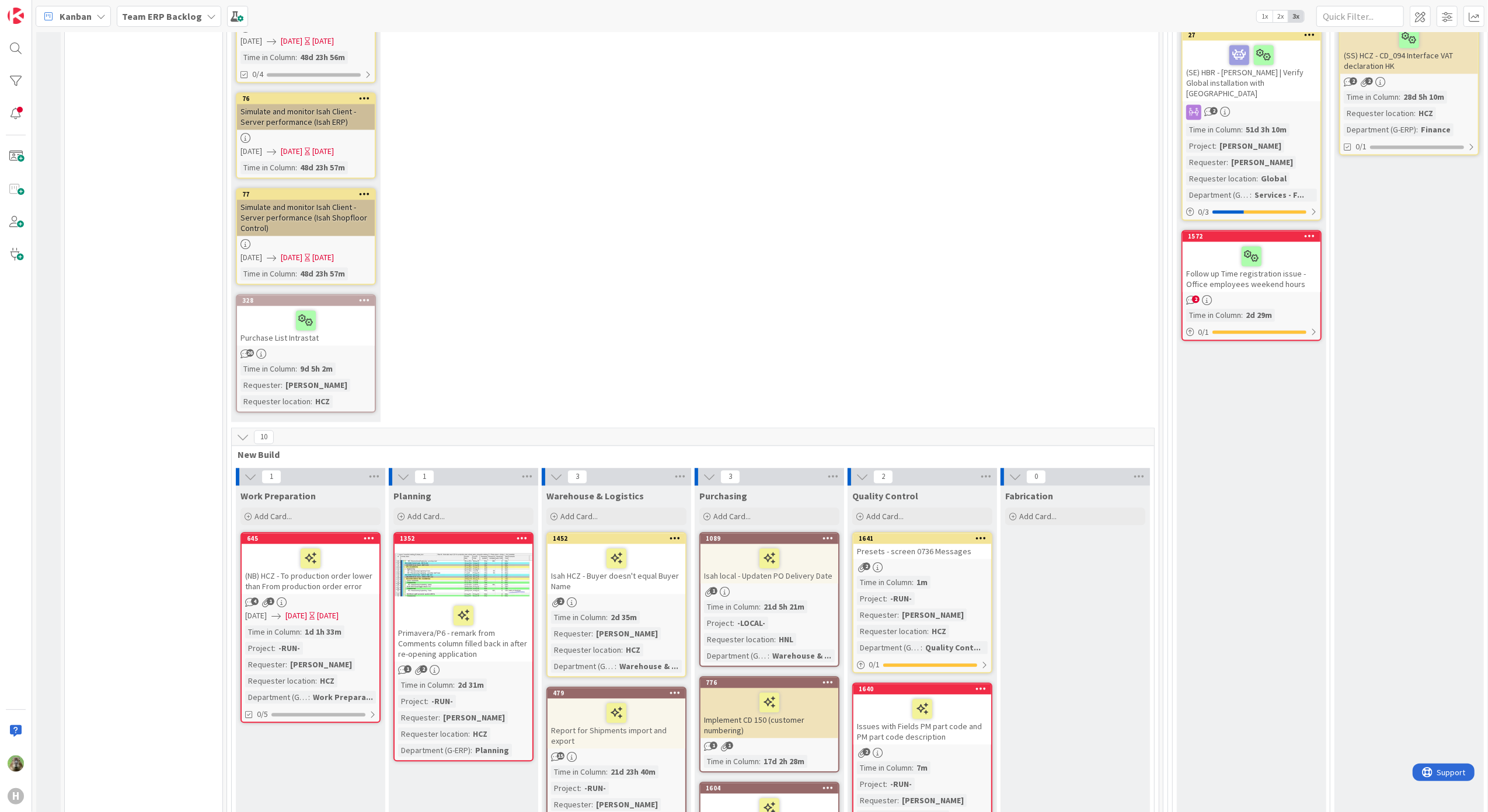
scroll to position [2357, 0]
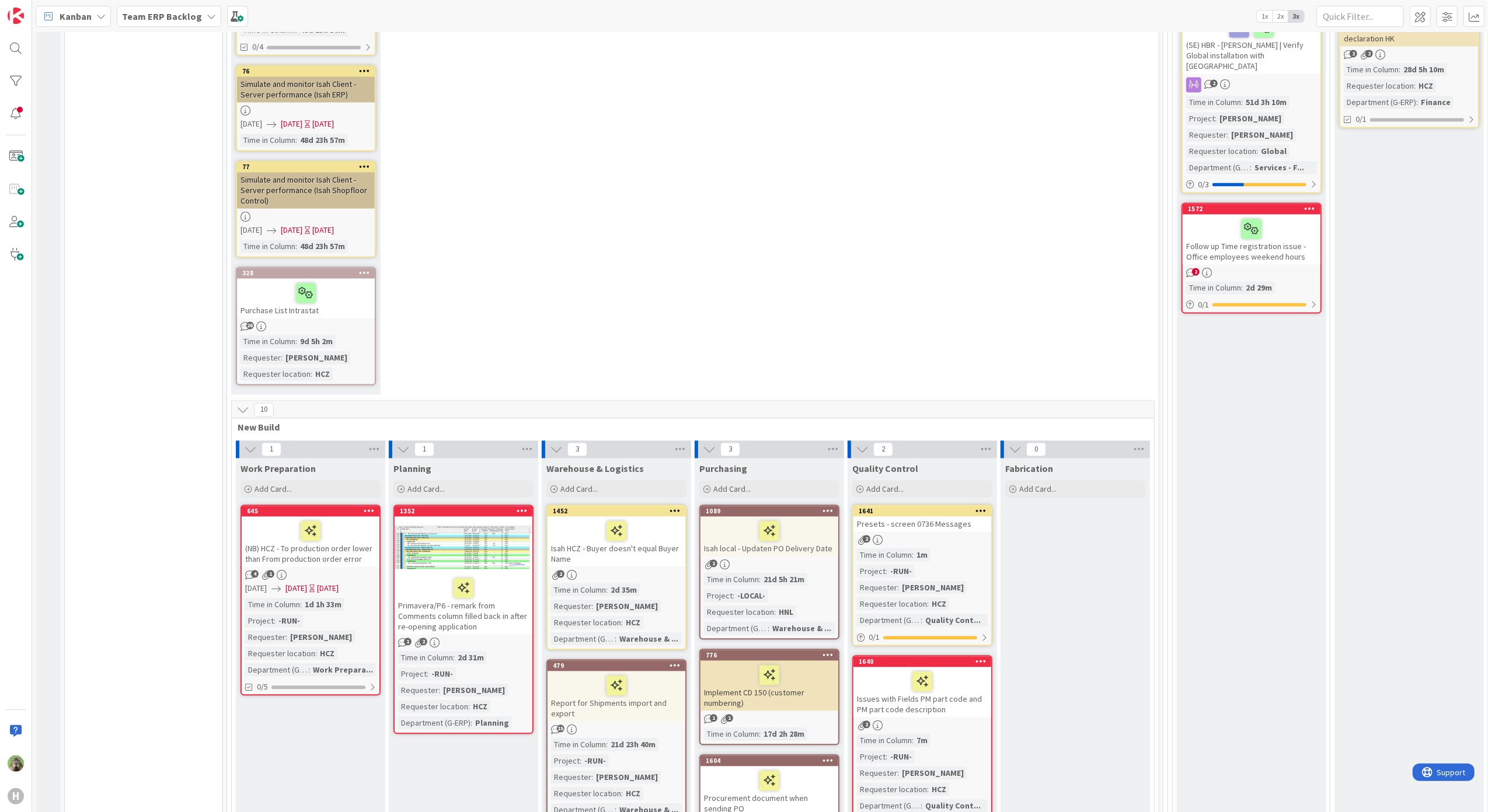
click at [977, 657] on icon at bounding box center [981, 661] width 11 height 8
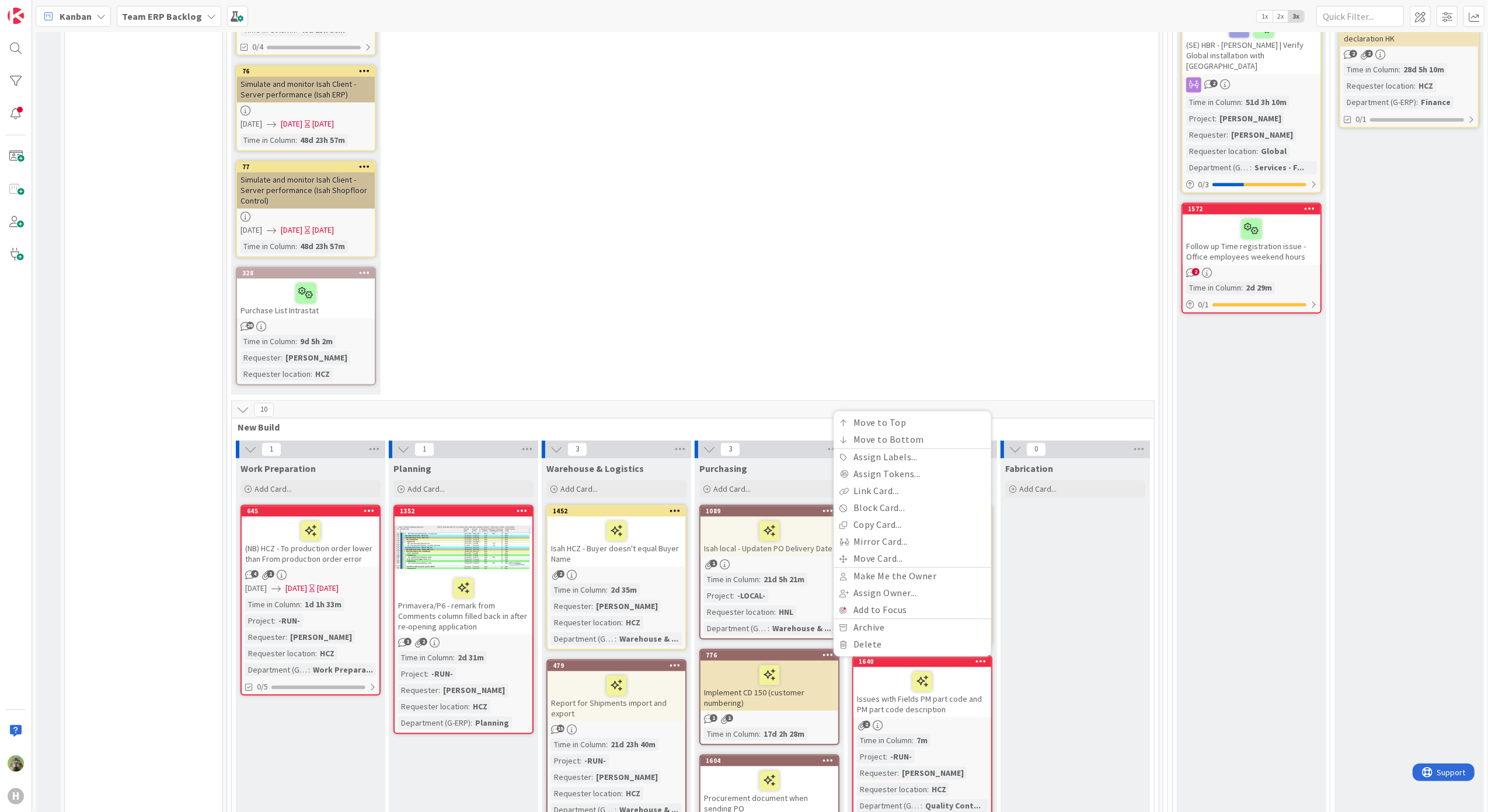
click at [883, 669] on div at bounding box center [922, 681] width 130 height 24
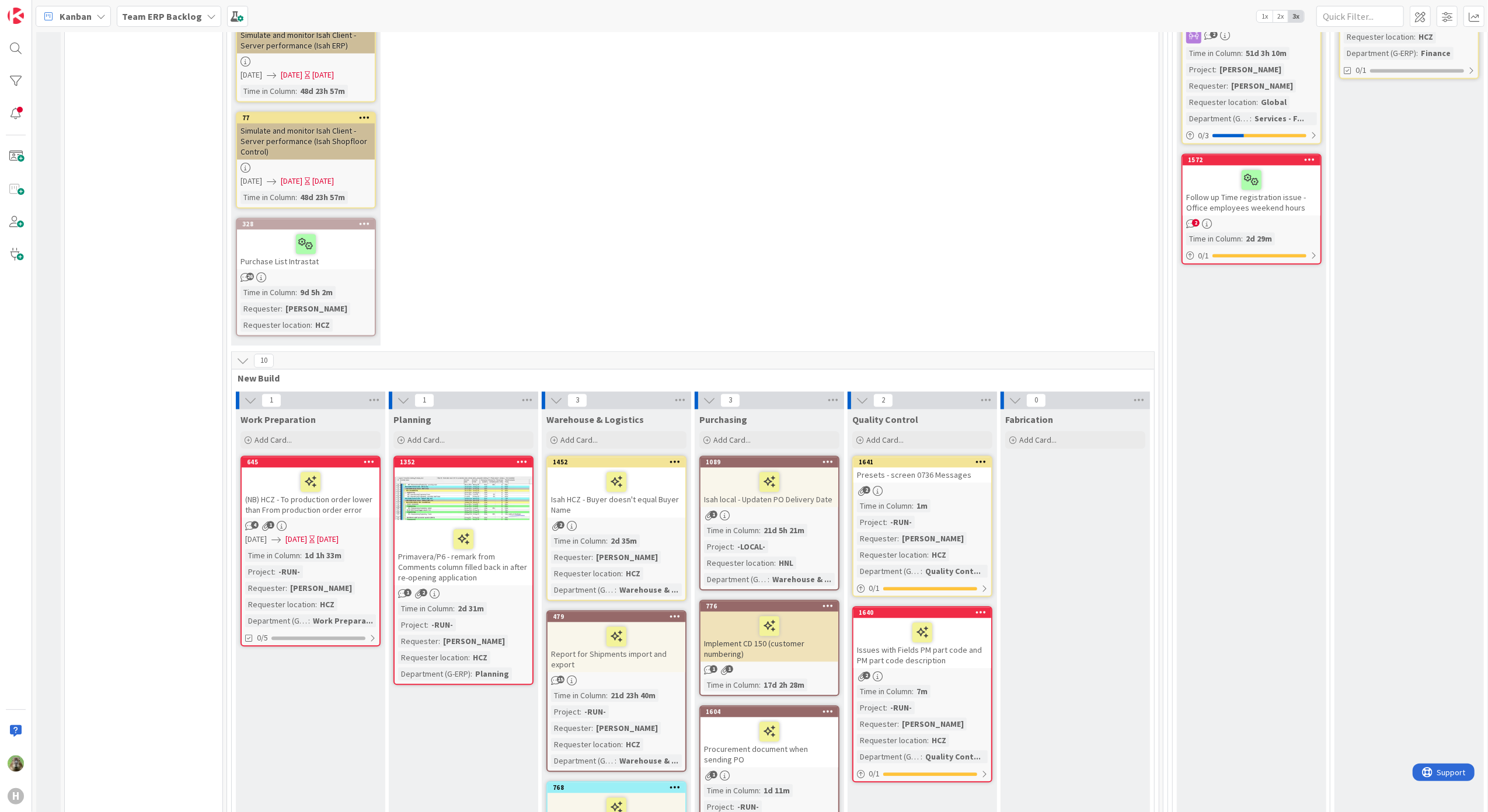
scroll to position [2591, 0]
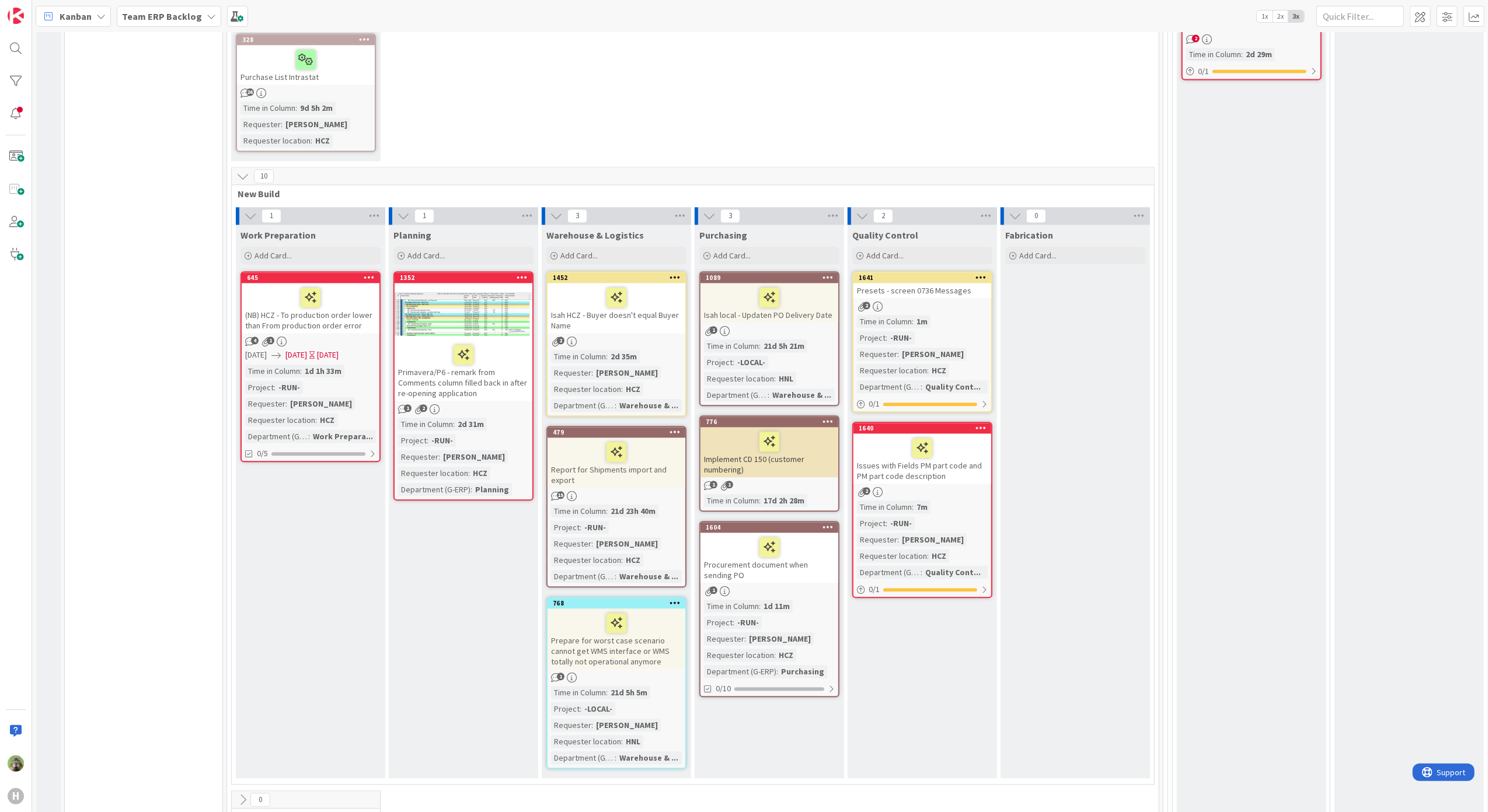
click at [864, 436] on div at bounding box center [922, 447] width 130 height 24
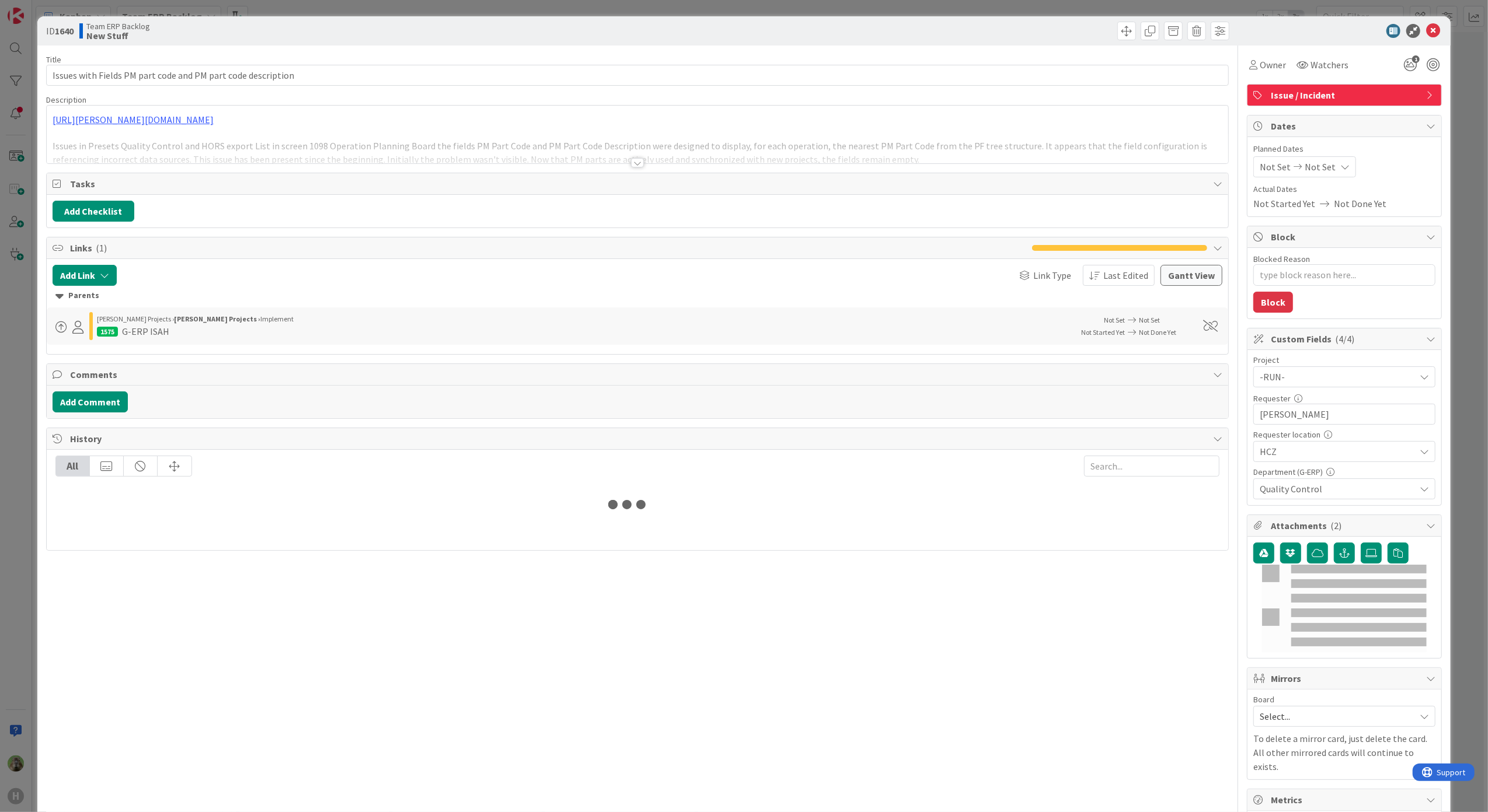
click at [1327, 96] on span "Issue / Incident" at bounding box center [1345, 95] width 149 height 14
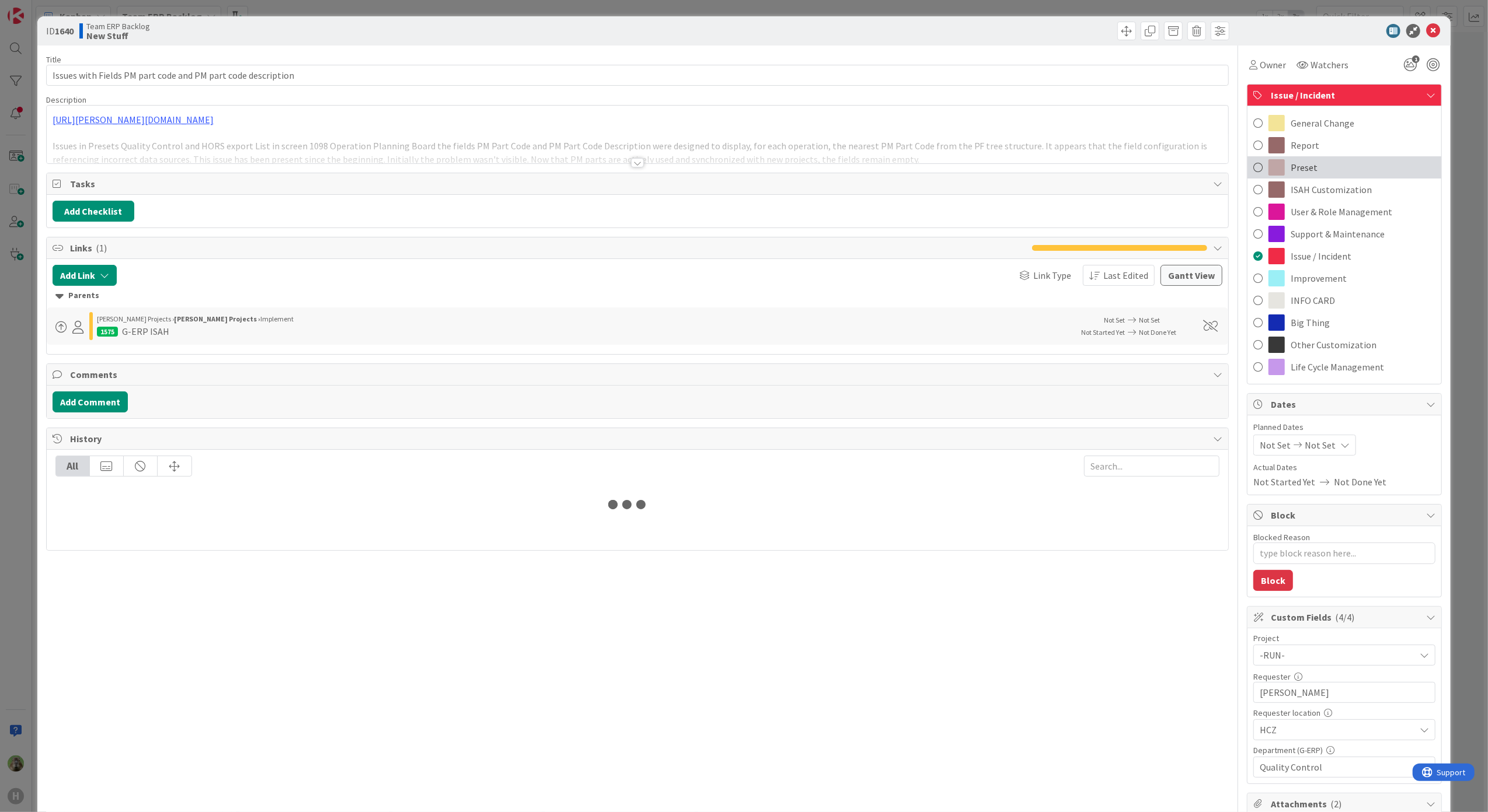
click at [1309, 161] on div "Preset" at bounding box center [1344, 167] width 194 height 22
type textarea "x"
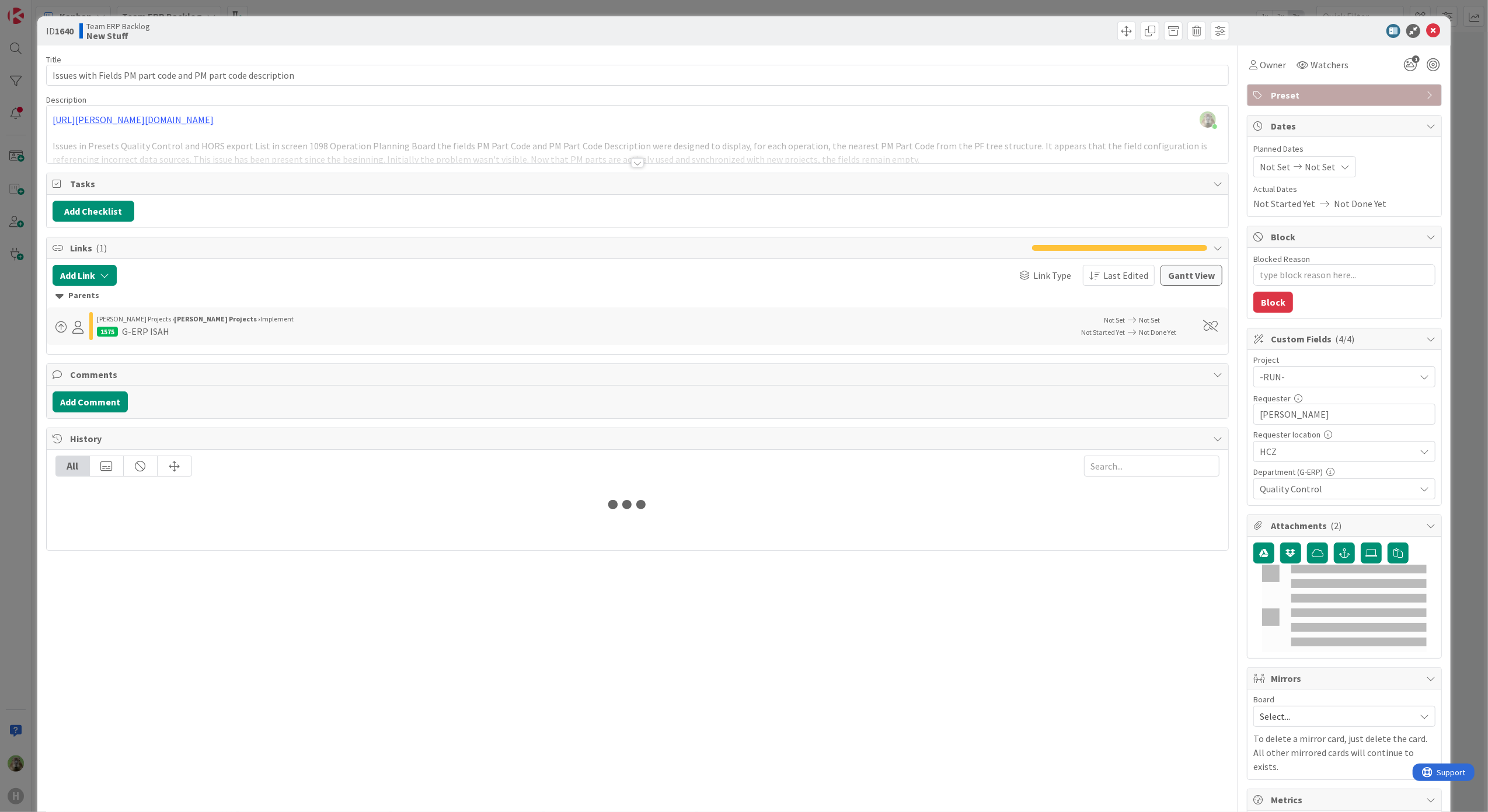
click at [22, 411] on div "ID 1640 Team ERP Backlog New Stuff Title 60 / 128 Issues with Fields PM part co…" at bounding box center [744, 406] width 1488 height 812
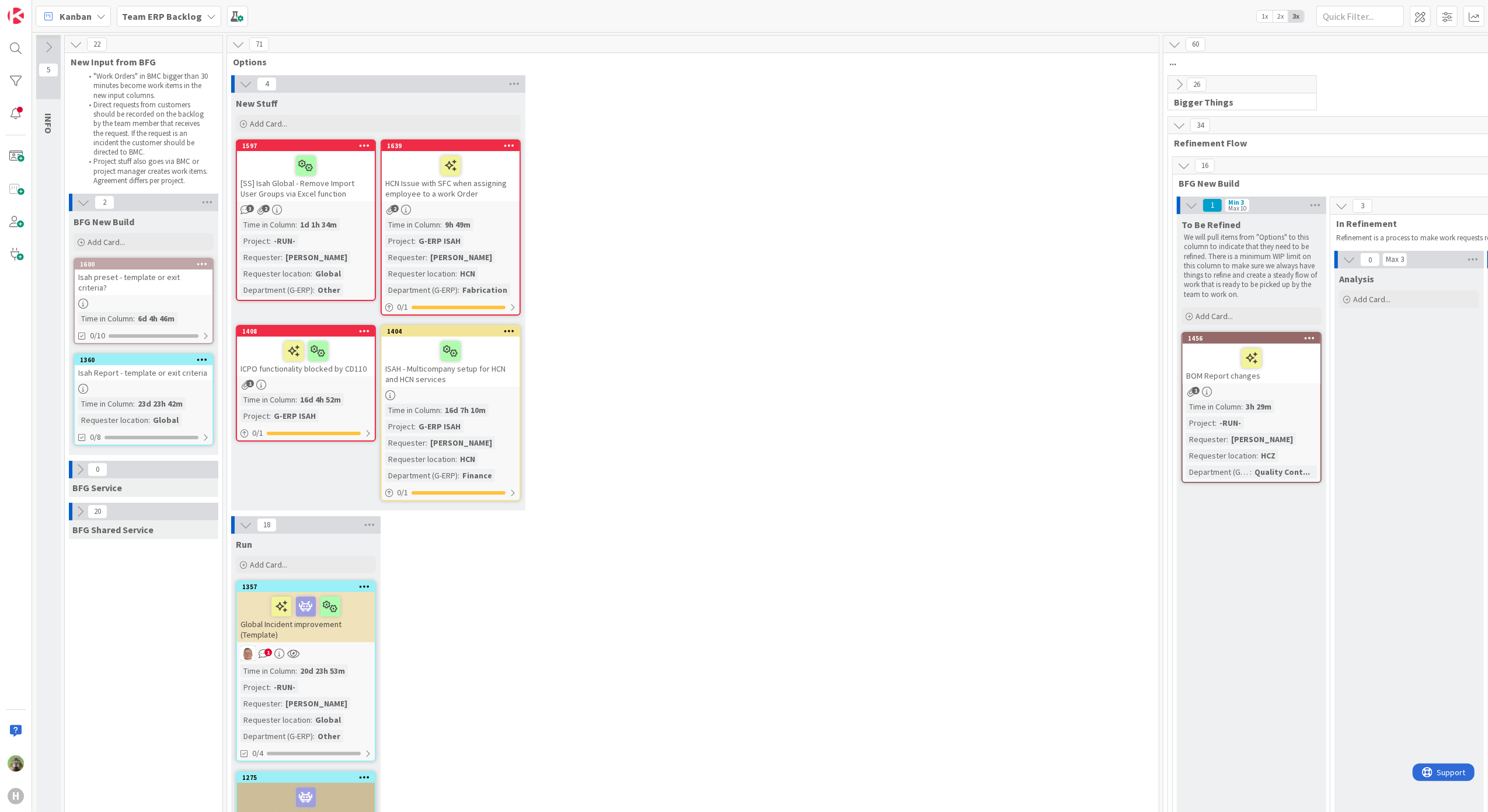
click at [510, 144] on icon at bounding box center [509, 146] width 11 height 8
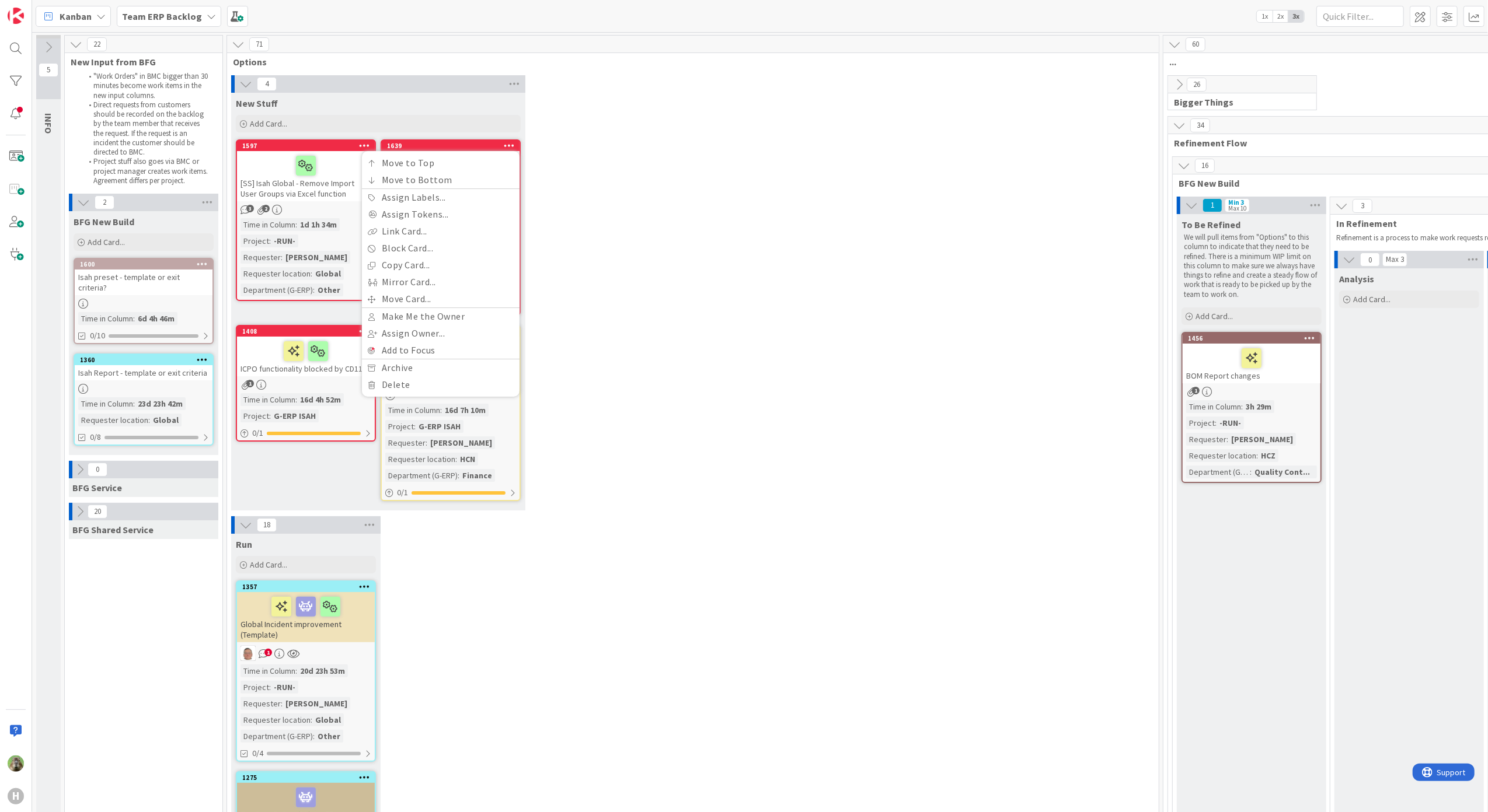
click at [542, 254] on div "4 New Stuff Add Card... 1639 Move to Top Move to Bottom Assign Labels... Assign…" at bounding box center [692, 296] width 927 height 441
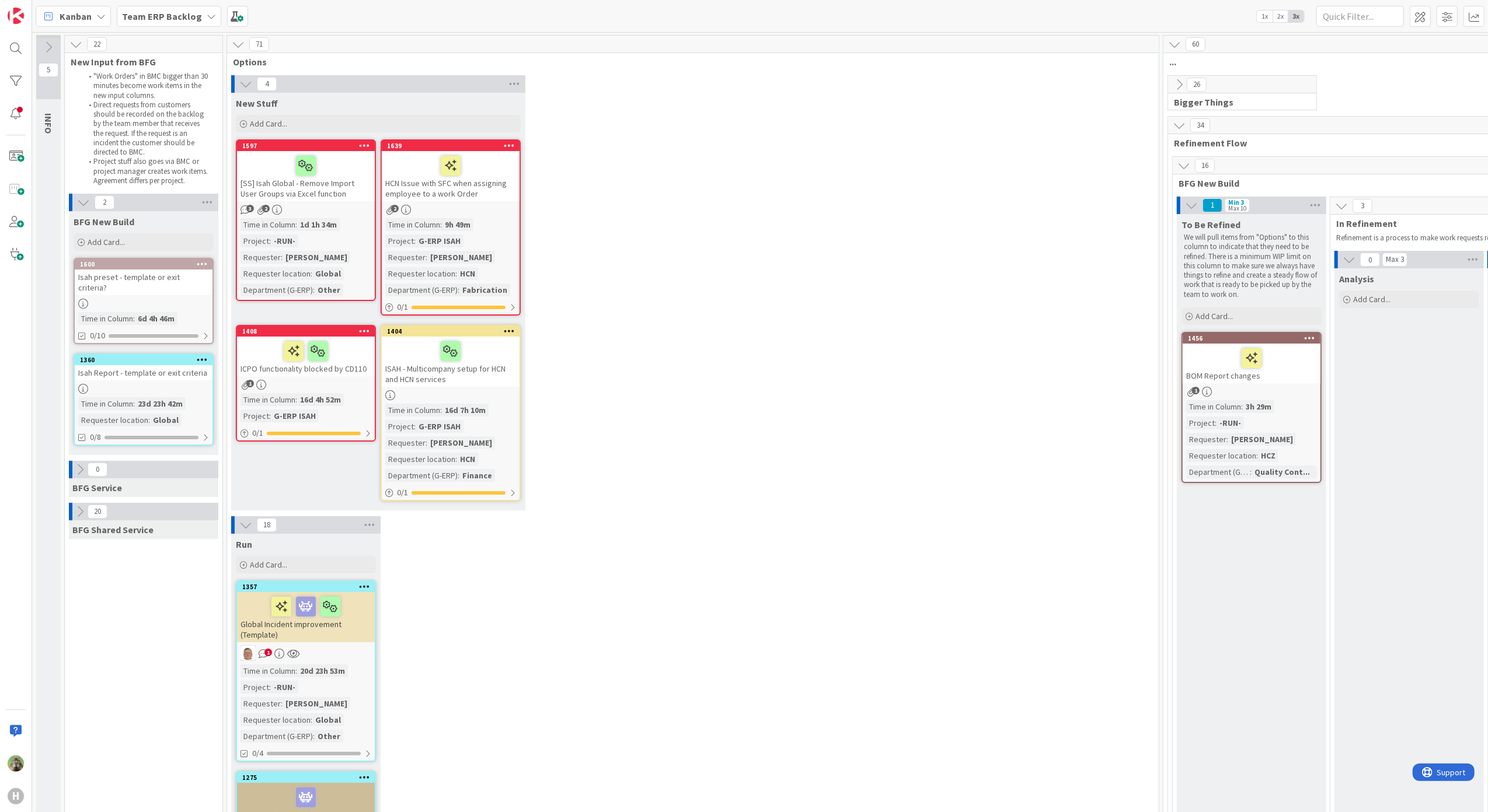
click at [510, 144] on icon at bounding box center [509, 146] width 11 height 8
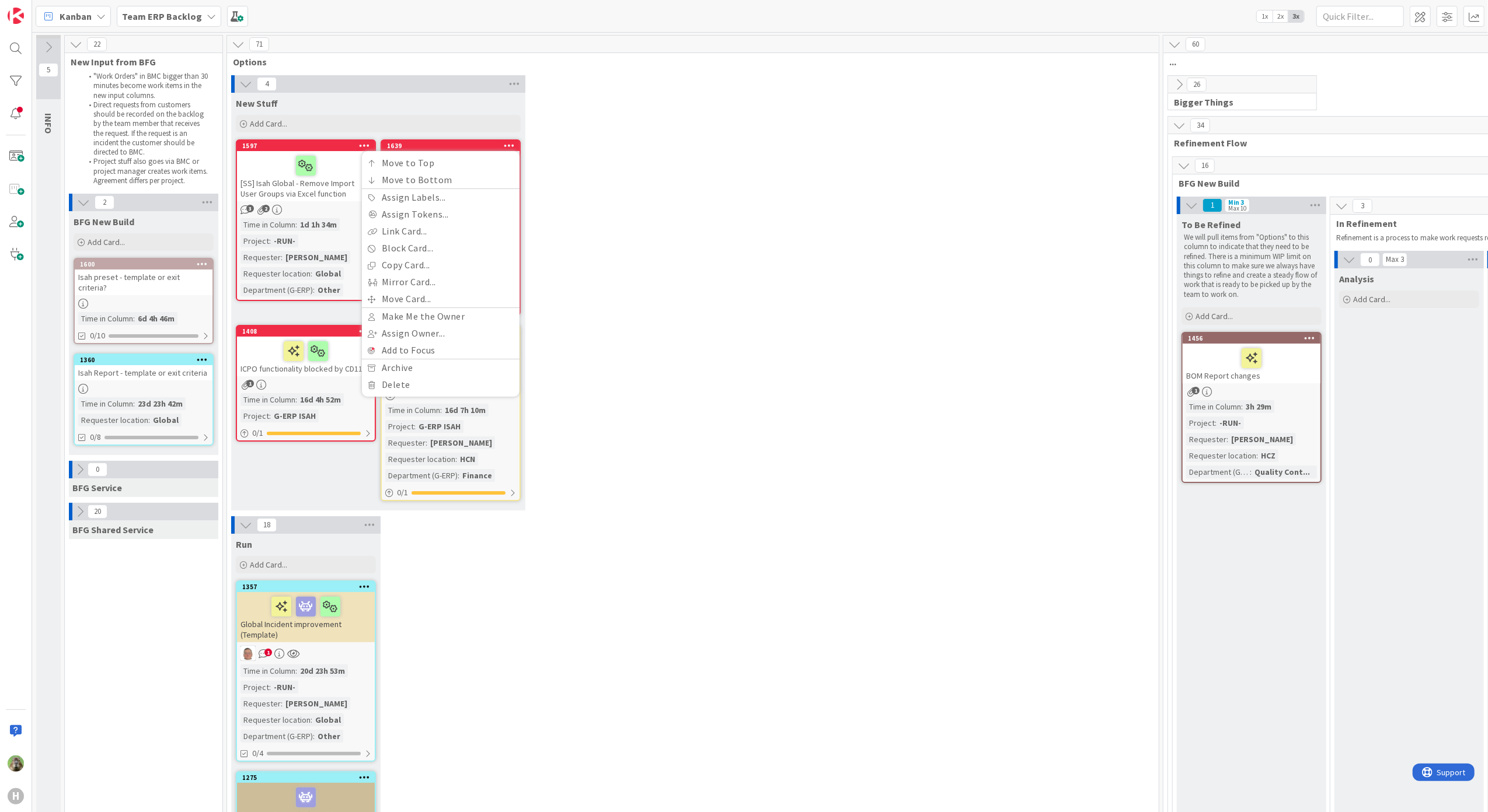
click at [678, 275] on div "4 New Stuff Add Card... 1639 Move to Top Move to Bottom Assign Labels... Assign…" at bounding box center [692, 296] width 927 height 441
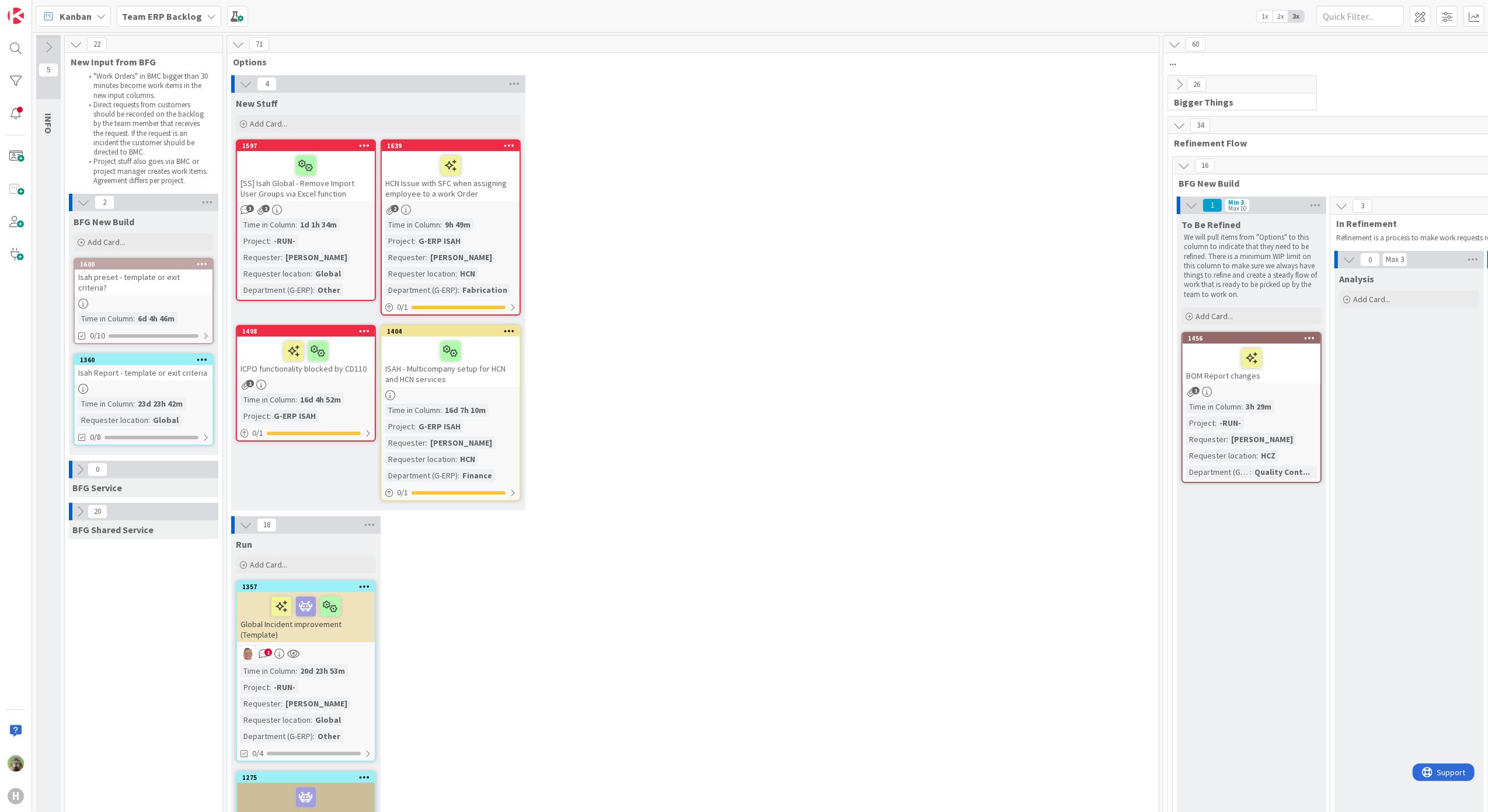
click at [616, 286] on div "4 New Stuff Add Card... 1639 Move to Top Move to Bottom Assign Labels... Assign…" at bounding box center [692, 296] width 927 height 441
click at [874, 344] on div "4 New Stuff Add Card... 1639 Move to Top Move to Bottom Assign Labels... Assign…" at bounding box center [692, 296] width 927 height 441
click at [189, 19] on b "Team ERP Backlog" at bounding box center [162, 16] width 80 height 12
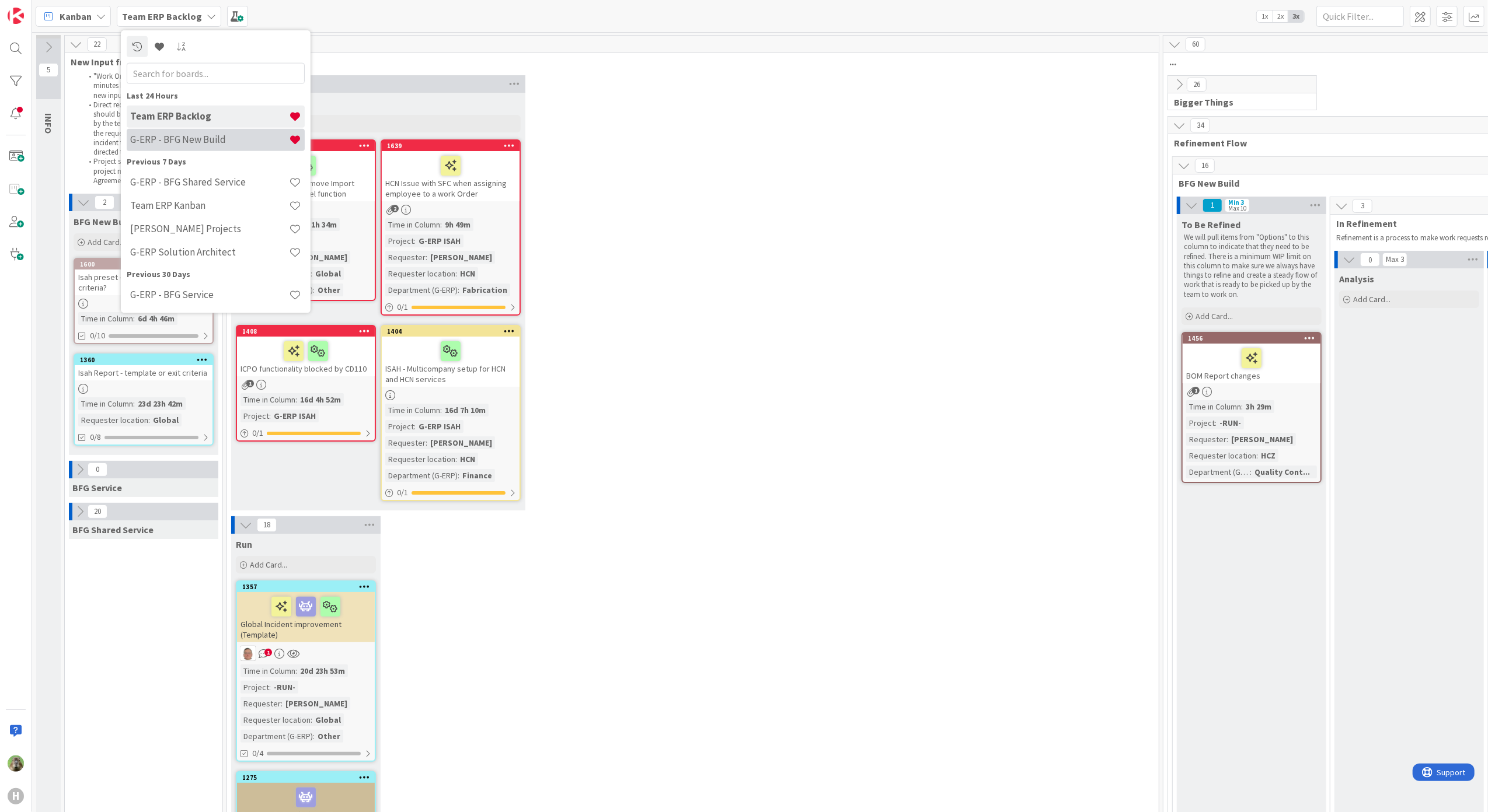
click at [187, 129] on div "G-ERP - BFG New Build" at bounding box center [215, 139] width 178 height 22
